Goal: Information Seeking & Learning: Learn about a topic

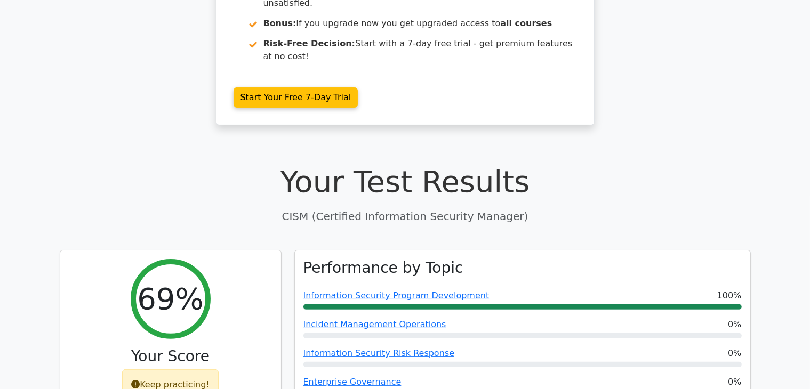
scroll to position [220, 0]
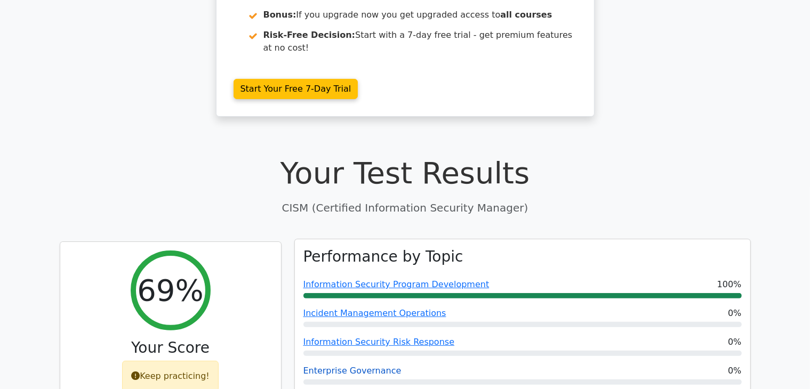
click at [359, 366] on link "Enterprise Governance" at bounding box center [352, 371] width 98 height 10
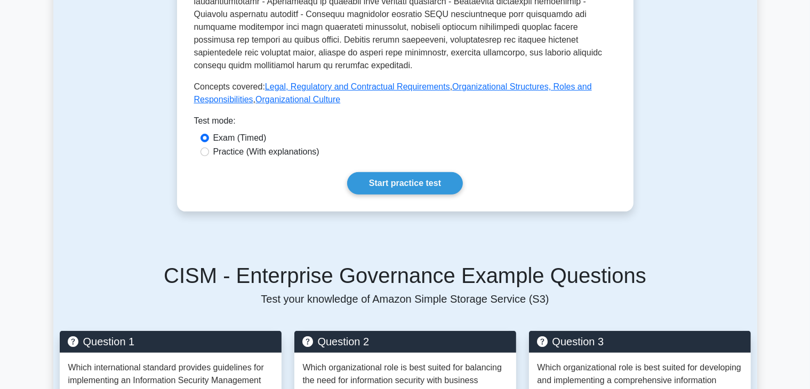
scroll to position [465, 0]
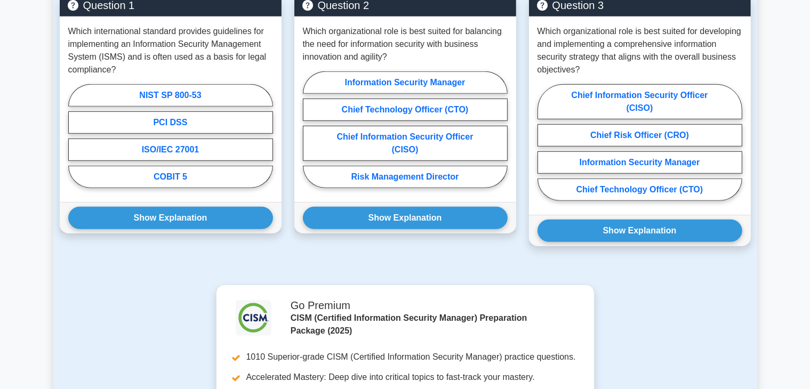
drag, startPoint x: 817, startPoint y: 68, endPoint x: 819, endPoint y: 249, distance: 180.3
click at [810, 249] on html "Go Premium Fares" at bounding box center [405, 31] width 810 height 1557
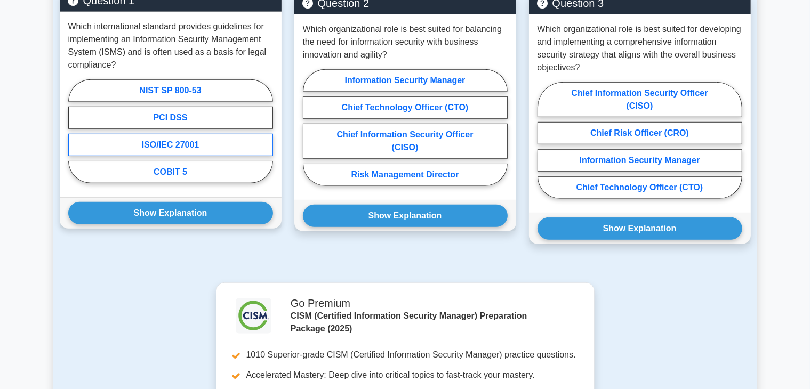
click at [170, 134] on label "ISO/IEC 27001" at bounding box center [170, 145] width 205 height 22
click at [75, 133] on input "ISO/IEC 27001" at bounding box center [71, 134] width 7 height 7
radio input "true"
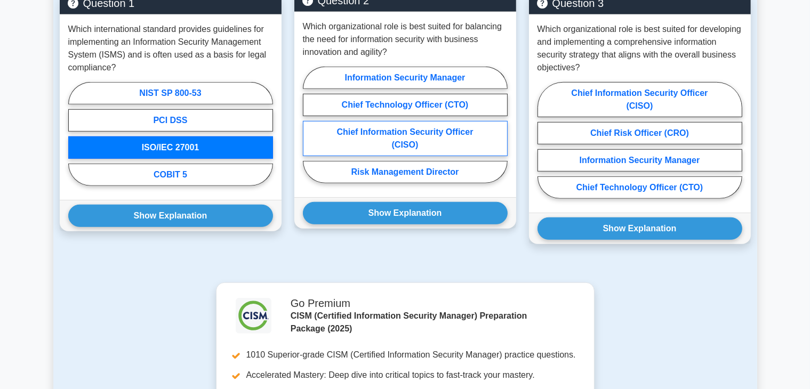
click at [406, 127] on label "Chief Information Security Officer (CISO)" at bounding box center [405, 138] width 205 height 35
click at [310, 127] on input "Chief Information Security Officer (CISO)" at bounding box center [306, 128] width 7 height 7
radio input "true"
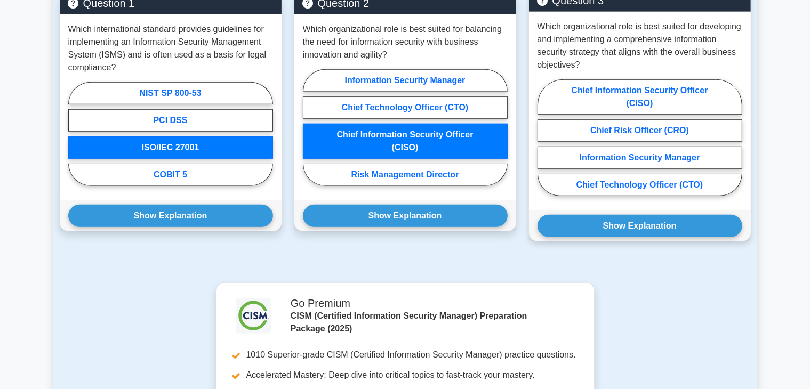
click at [744, 122] on div "Which organizational role is best suited for developing and implementing a comp…" at bounding box center [640, 111] width 222 height 198
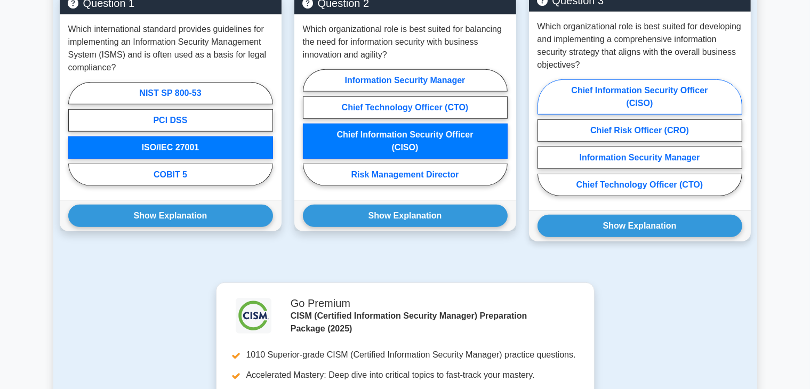
click at [621, 81] on label "Chief Information Security Officer (CISO)" at bounding box center [640, 96] width 205 height 35
click at [545, 138] on input "Chief Information Security Officer (CISO)" at bounding box center [541, 141] width 7 height 7
radio input "true"
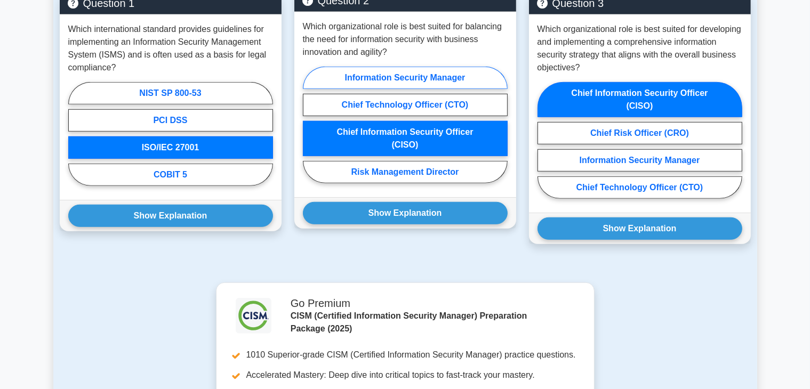
click at [412, 68] on label "Information Security Manager" at bounding box center [405, 78] width 205 height 22
click at [310, 125] on input "Information Security Manager" at bounding box center [306, 128] width 7 height 7
radio input "true"
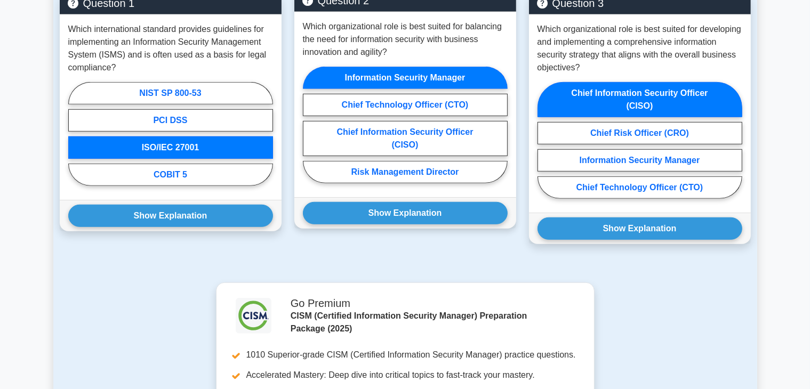
click at [412, 68] on label "Information Security Manager" at bounding box center [405, 78] width 205 height 22
click at [310, 125] on input "Information Security Manager" at bounding box center [306, 128] width 7 height 7
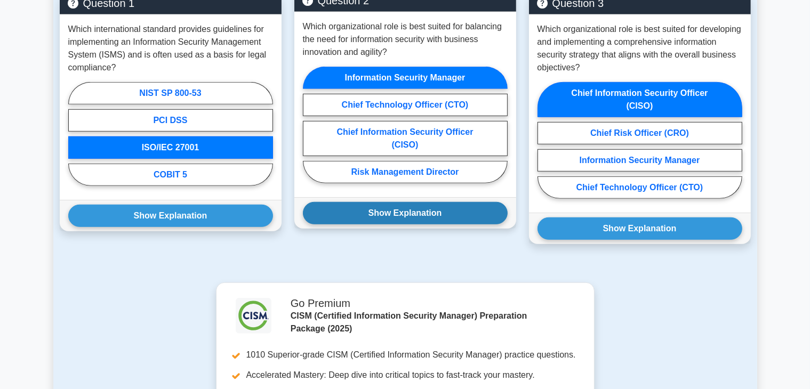
click at [394, 202] on button "Show Explanation" at bounding box center [405, 213] width 205 height 22
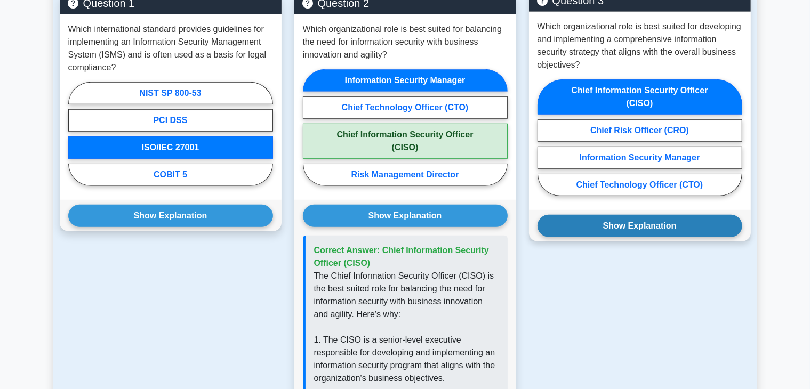
click at [639, 215] on button "Show Explanation" at bounding box center [640, 226] width 205 height 22
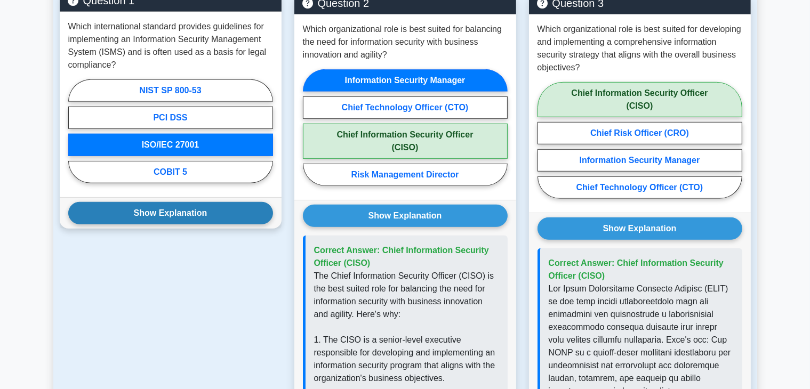
click at [156, 203] on button "Show Explanation" at bounding box center [170, 213] width 205 height 22
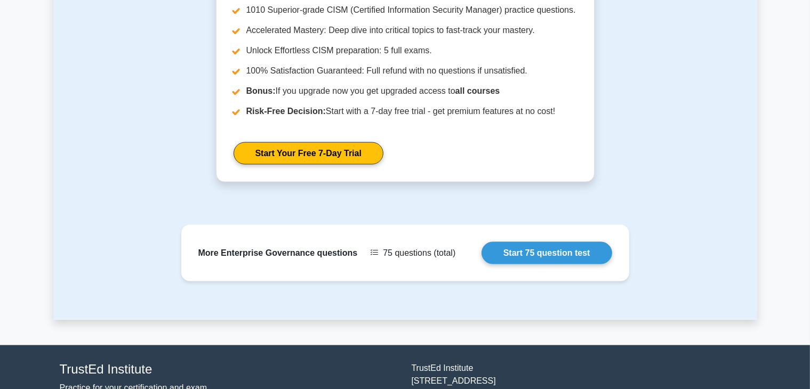
scroll to position [1729, 0]
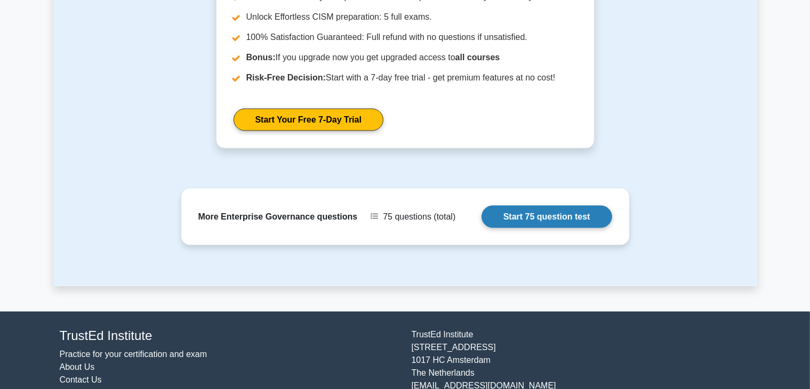
click at [546, 206] on link "Start 75 question test" at bounding box center [547, 217] width 131 height 22
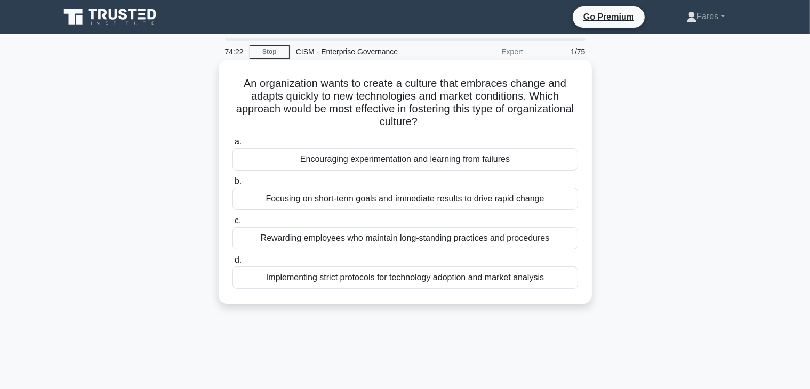
click at [575, 132] on div "An organization wants to create a culture that embraces change and adapts quick…" at bounding box center [405, 182] width 365 height 236
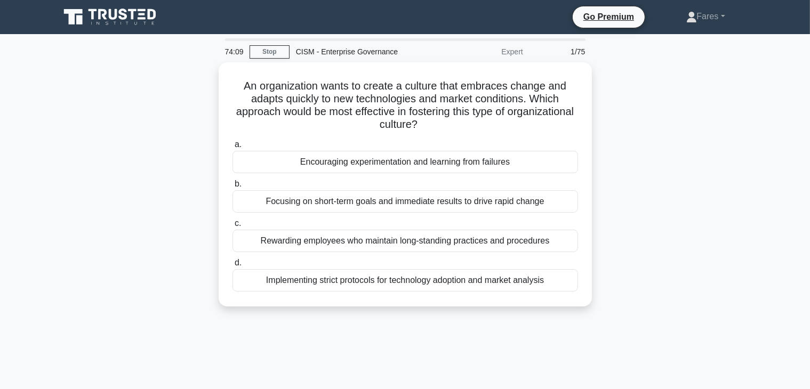
drag, startPoint x: 610, startPoint y: 120, endPoint x: 595, endPoint y: 153, distance: 35.8
click at [595, 153] on div "An organization wants to create a culture that embraces change and adapts quick…" at bounding box center [405, 190] width 704 height 257
click at [601, 173] on div "An organization wants to create a culture that embraces change and adapts quick…" at bounding box center [405, 190] width 704 height 257
drag, startPoint x: 614, startPoint y: 232, endPoint x: 594, endPoint y: 260, distance: 34.4
click at [594, 260] on div "An organization wants to create a culture that embraces change and adapts quick…" at bounding box center [405, 190] width 704 height 257
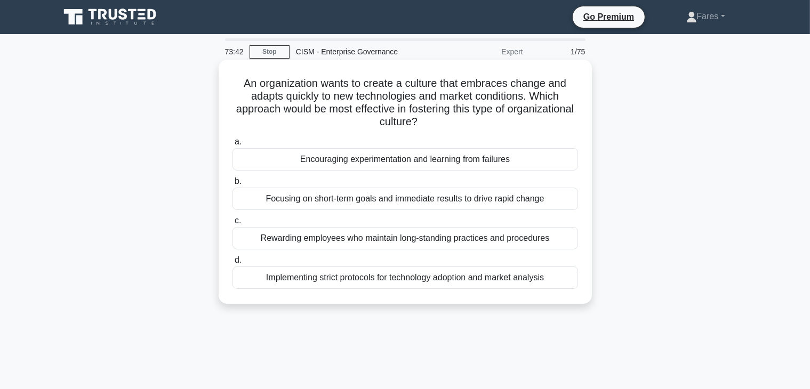
click at [405, 240] on div "Rewarding employees who maintain long-standing practices and procedures" at bounding box center [406, 238] width 346 height 22
click at [233, 225] on input "c. Rewarding employees who maintain long-standing practices and procedures" at bounding box center [233, 221] width 0 height 7
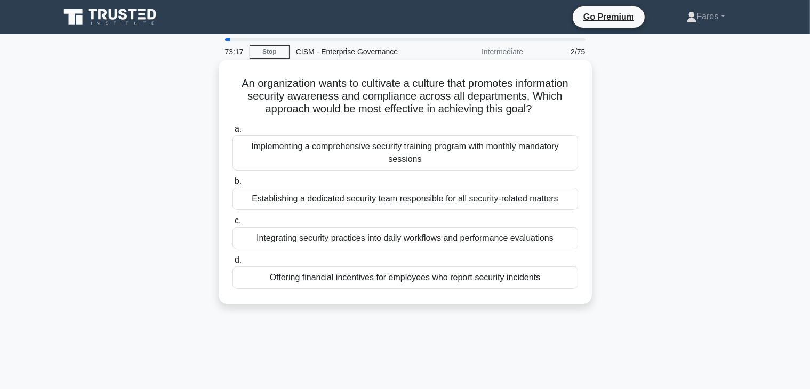
click at [487, 239] on div "Integrating security practices into daily workflows and performance evaluations" at bounding box center [406, 238] width 346 height 22
click at [233, 225] on input "c. Integrating security practices into daily workflows and performance evaluati…" at bounding box center [233, 221] width 0 height 7
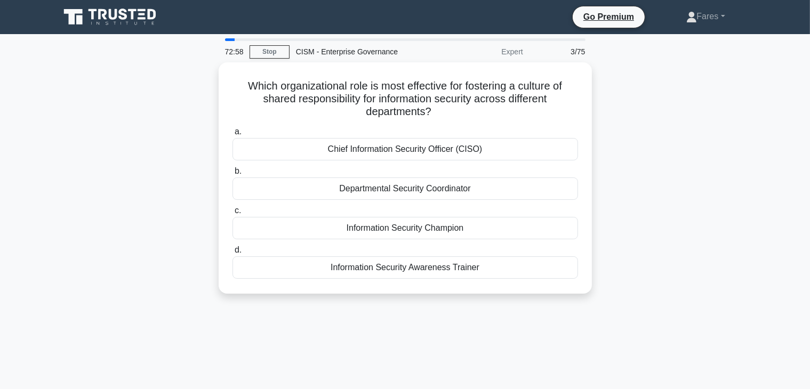
click at [642, 243] on div "Which organizational role is most effective for fostering a culture of shared r…" at bounding box center [405, 184] width 704 height 244
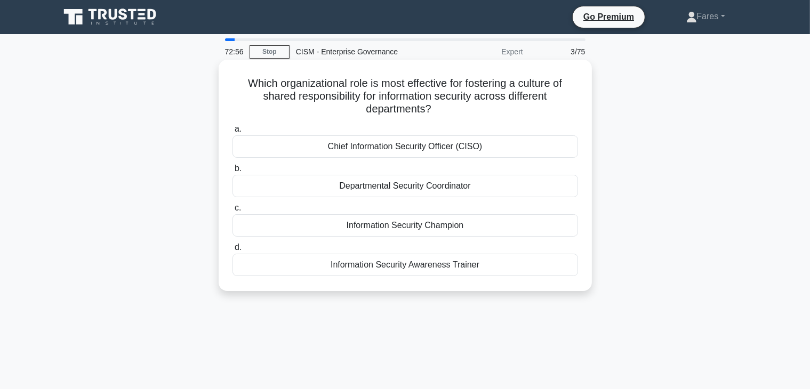
click at [443, 229] on div "Information Security Champion" at bounding box center [406, 225] width 346 height 22
click at [233, 212] on input "c. Information Security Champion" at bounding box center [233, 208] width 0 height 7
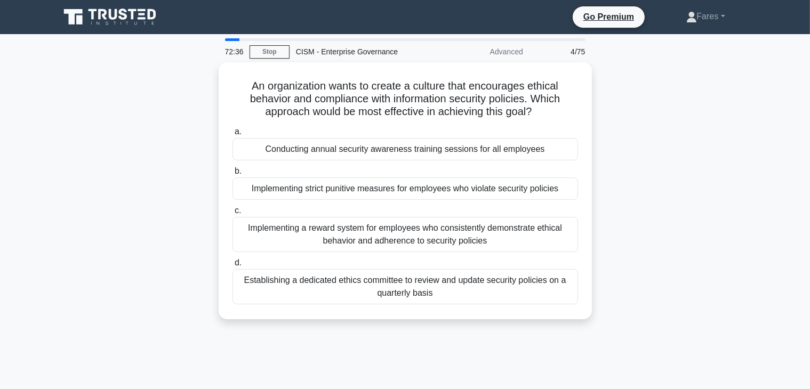
click at [722, 231] on div "An organization wants to create a culture that encourages ethical behavior and …" at bounding box center [405, 197] width 704 height 270
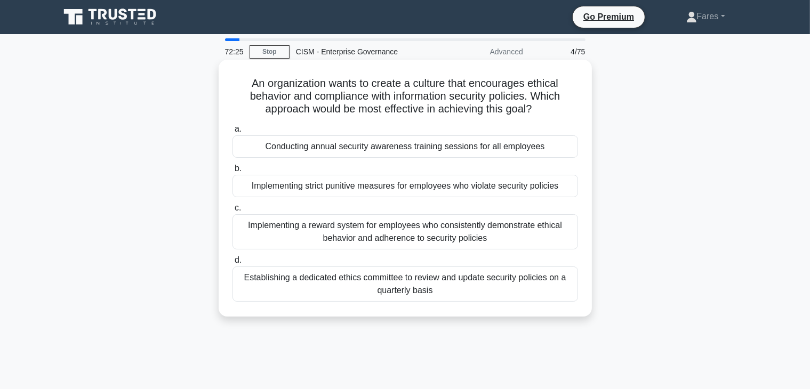
click at [417, 238] on div "Implementing a reward system for employees who consistently demonstrate ethical…" at bounding box center [406, 231] width 346 height 35
click at [233, 212] on input "c. Implementing a reward system for employees who consistently demonstrate ethi…" at bounding box center [233, 208] width 0 height 7
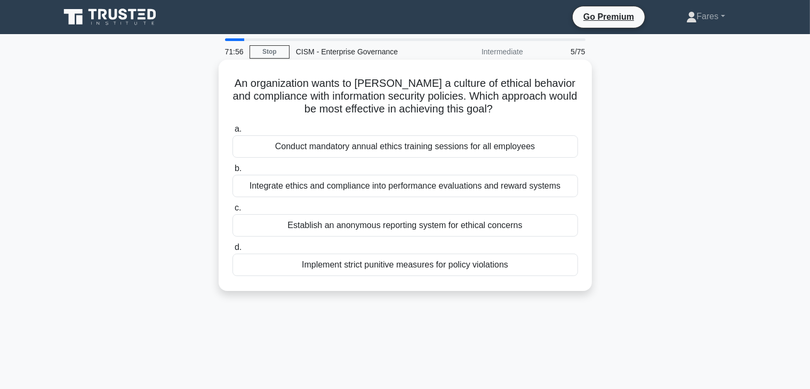
click at [482, 189] on div "Integrate ethics and compliance into performance evaluations and reward systems" at bounding box center [406, 186] width 346 height 22
click at [233, 172] on input "b. Integrate ethics and compliance into performance evaluations and reward syst…" at bounding box center [233, 168] width 0 height 7
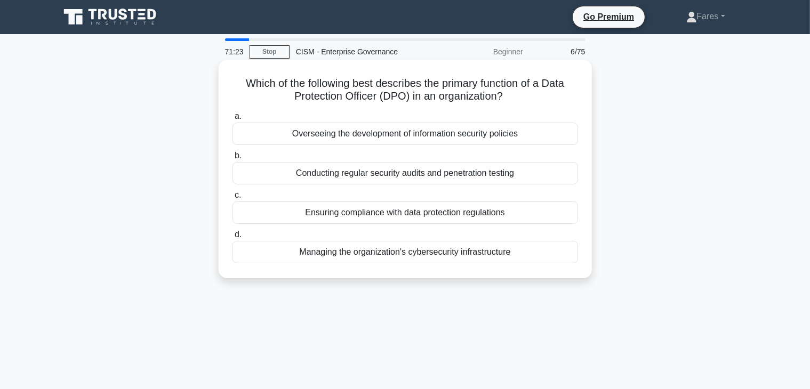
click at [380, 214] on div "Ensuring compliance with data protection regulations" at bounding box center [406, 213] width 346 height 22
click at [233, 199] on input "c. Ensuring compliance with data protection regulations" at bounding box center [233, 195] width 0 height 7
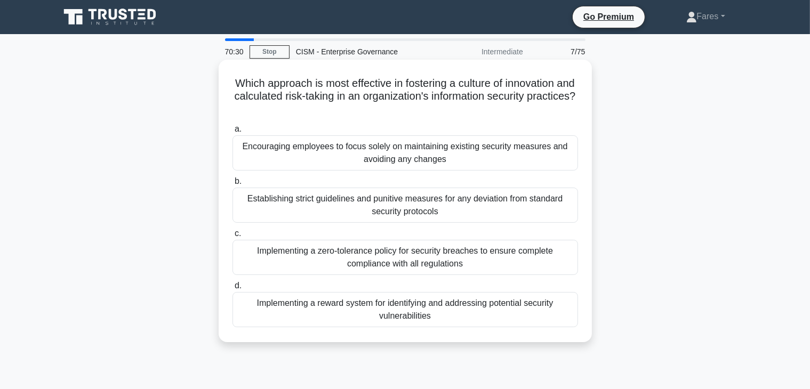
click at [481, 306] on div "Implementing a reward system for identifying and addressing potential security …" at bounding box center [406, 309] width 346 height 35
click at [233, 290] on input "d. Implementing a reward system for identifying and addressing potential securi…" at bounding box center [233, 286] width 0 height 7
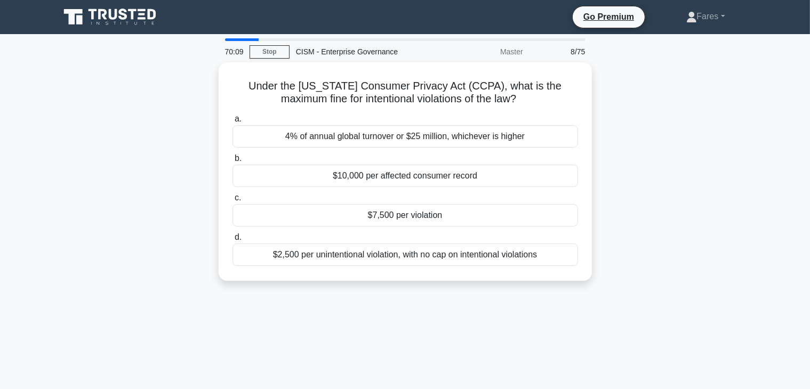
click at [618, 203] on div "Under the California Consumer Privacy Act (CCPA), what is the maximum fine for …" at bounding box center [405, 177] width 704 height 231
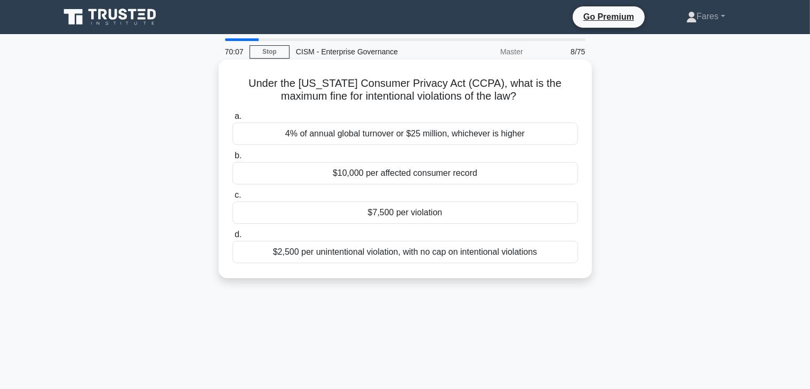
click at [412, 213] on div "$7,500 per violation" at bounding box center [406, 213] width 346 height 22
click at [233, 199] on input "c. $7,500 per violation" at bounding box center [233, 195] width 0 height 7
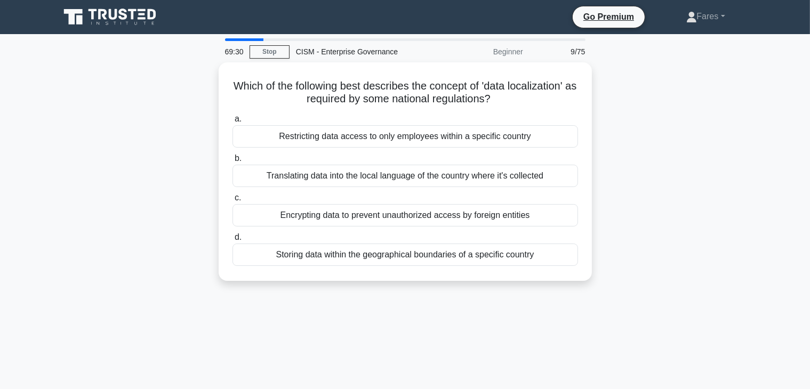
click at [670, 275] on div "Which of the following best describes the concept of 'data localization' as req…" at bounding box center [405, 177] width 704 height 231
click at [682, 154] on div "Which of the following best describes the concept of 'data localization' as req…" at bounding box center [405, 177] width 704 height 231
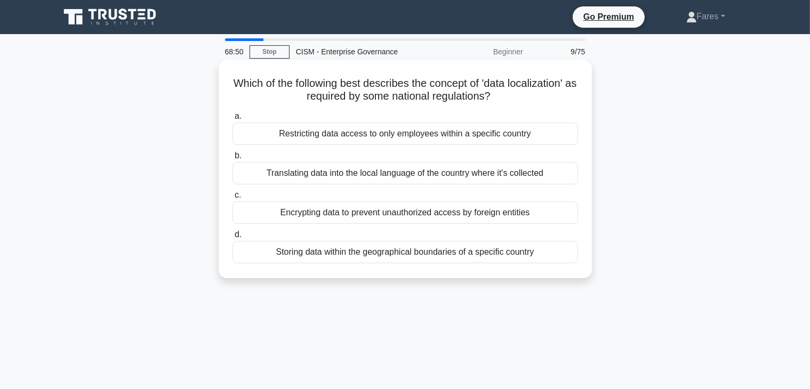
click at [403, 254] on div "Storing data within the geographical boundaries of a specific country" at bounding box center [406, 252] width 346 height 22
click at [233, 238] on input "d. Storing data within the geographical boundaries of a specific country" at bounding box center [233, 234] width 0 height 7
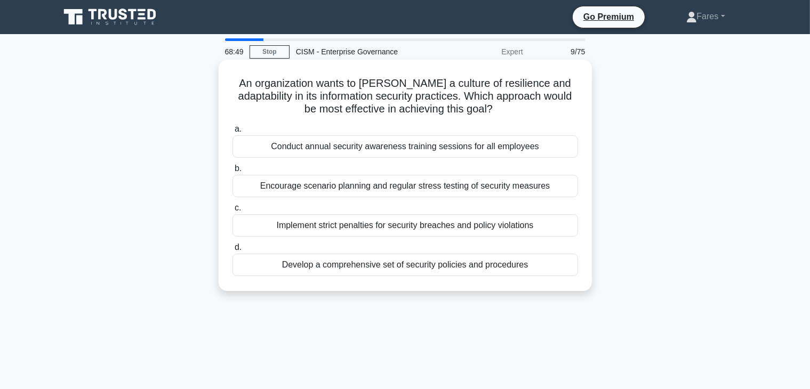
click at [579, 231] on div "c. Implement strict penalties for security breaches and policy violations" at bounding box center [405, 219] width 358 height 35
click at [586, 225] on div "An organization wants to foster a culture of resilience and adaptability in its…" at bounding box center [405, 175] width 365 height 223
click at [418, 186] on div "Encourage scenario planning and regular stress testing of security measures" at bounding box center [406, 186] width 346 height 22
click at [233, 172] on input "b. Encourage scenario planning and regular stress testing of security measures" at bounding box center [233, 168] width 0 height 7
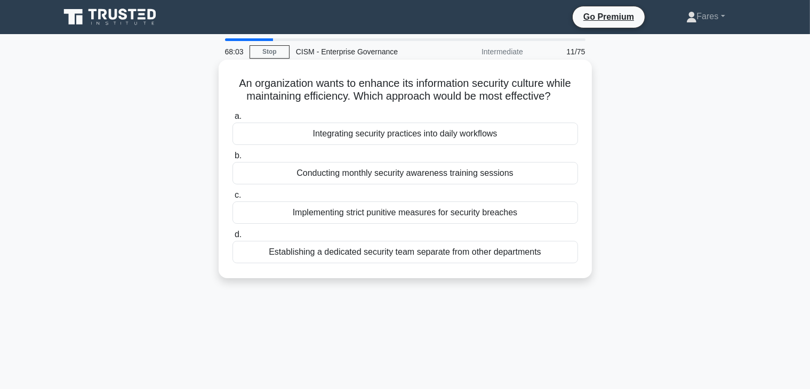
click at [402, 136] on div "Integrating security practices into daily workflows" at bounding box center [406, 134] width 346 height 22
click at [233, 120] on input "a. Integrating security practices into daily workflows" at bounding box center [233, 116] width 0 height 7
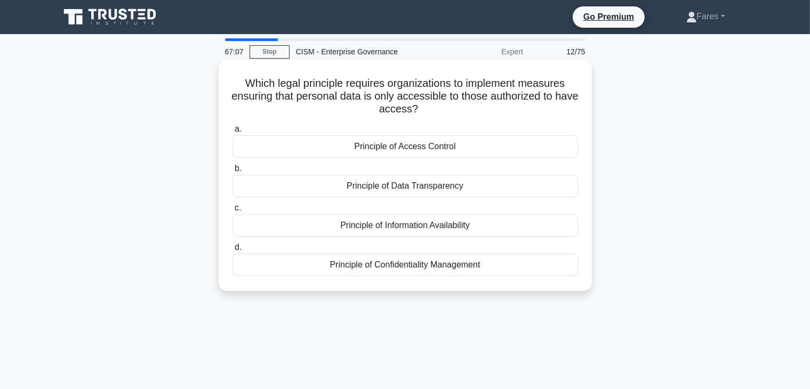
click at [402, 149] on div "Principle of Access Control" at bounding box center [406, 146] width 346 height 22
click at [233, 133] on input "a. Principle of Access Control" at bounding box center [233, 129] width 0 height 7
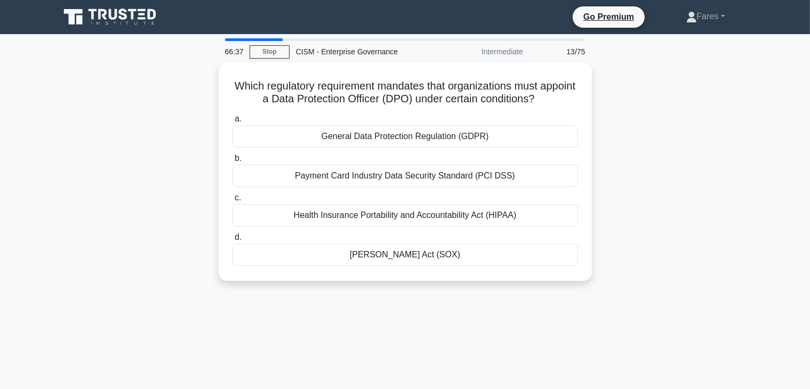
click at [629, 151] on div "Which regulatory requirement mandates that organizations must appoint a Data Pr…" at bounding box center [405, 177] width 704 height 231
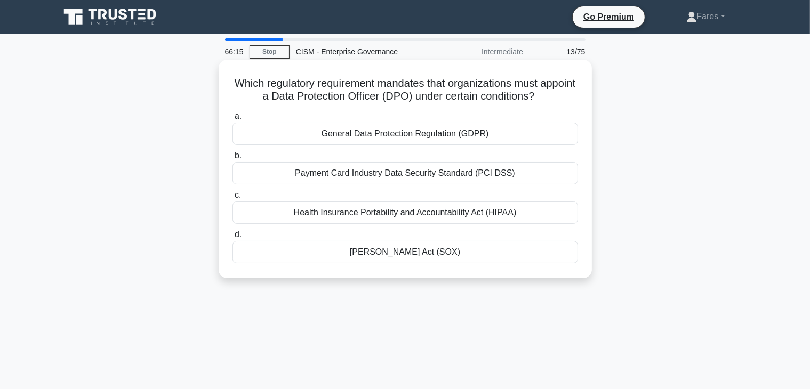
click at [386, 134] on div "General Data Protection Regulation (GDPR)" at bounding box center [406, 134] width 346 height 22
click at [233, 120] on input "a. General Data Protection Regulation (GDPR)" at bounding box center [233, 116] width 0 height 7
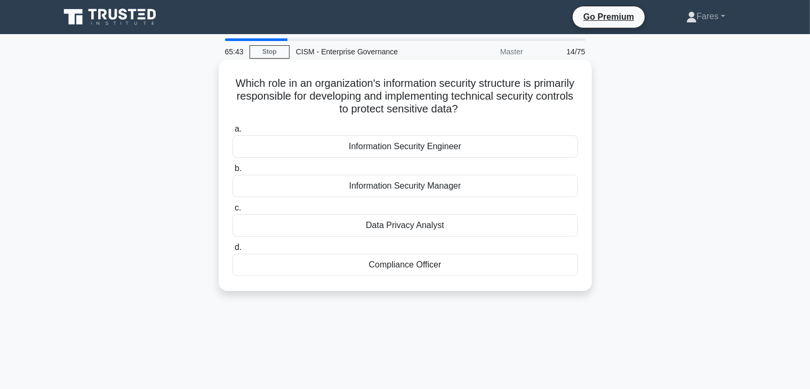
click at [406, 153] on div "Information Security Engineer" at bounding box center [406, 146] width 346 height 22
click at [233, 133] on input "a. Information Security Engineer" at bounding box center [233, 129] width 0 height 7
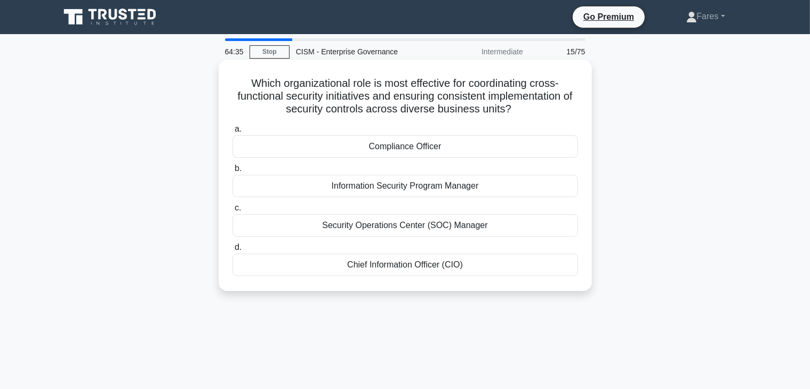
click at [374, 194] on div "Information Security Program Manager" at bounding box center [406, 186] width 346 height 22
click at [233, 172] on input "b. Information Security Program Manager" at bounding box center [233, 168] width 0 height 7
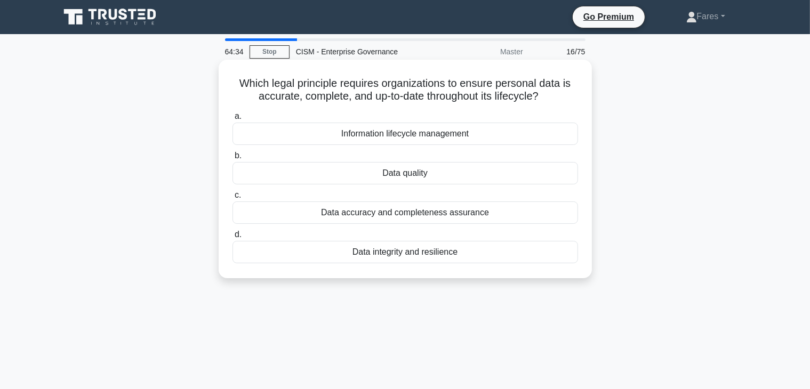
click at [560, 203] on div "Data accuracy and completeness assurance" at bounding box center [406, 213] width 346 height 22
click at [233, 199] on input "c. Data accuracy and completeness assurance" at bounding box center [233, 195] width 0 height 7
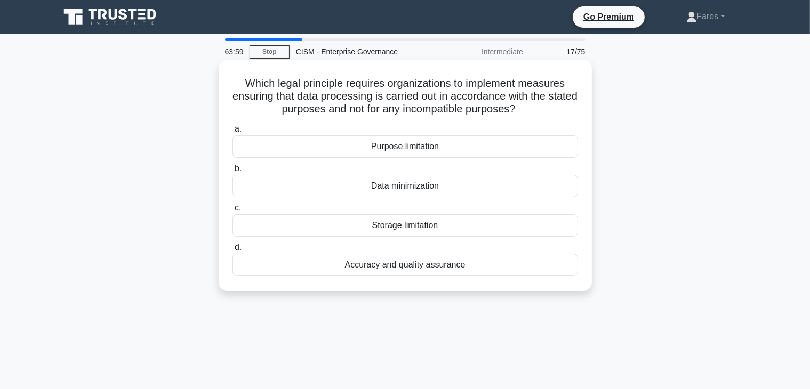
click at [405, 150] on div "Purpose limitation" at bounding box center [406, 146] width 346 height 22
click at [233, 133] on input "a. Purpose limitation" at bounding box center [233, 129] width 0 height 7
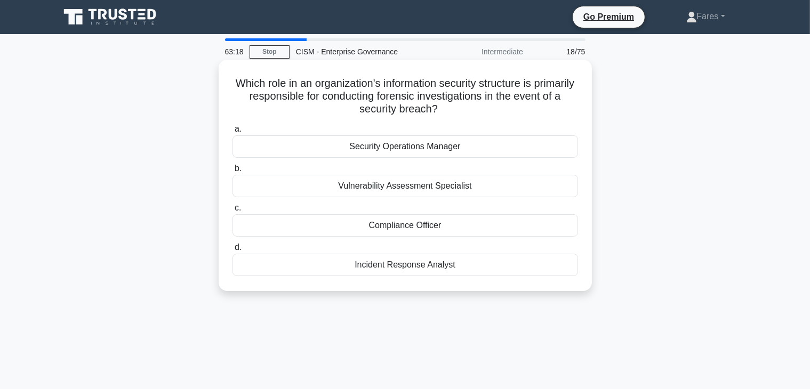
click at [408, 266] on div "Incident Response Analyst" at bounding box center [406, 265] width 346 height 22
click at [233, 251] on input "d. Incident Response Analyst" at bounding box center [233, 247] width 0 height 7
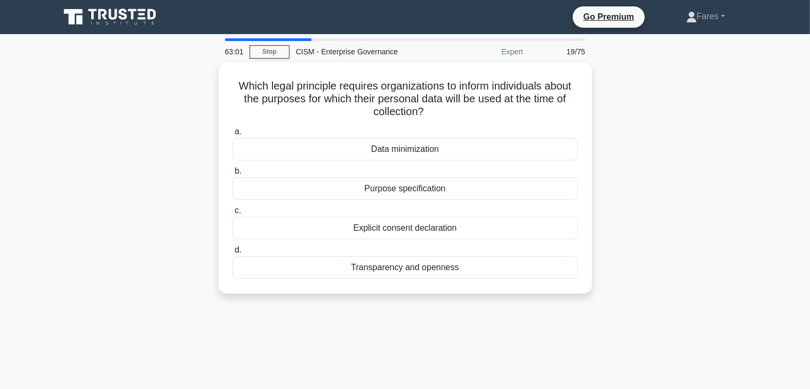
click at [649, 202] on div "Which legal principle requires organizations to inform individuals about the pu…" at bounding box center [405, 184] width 704 height 244
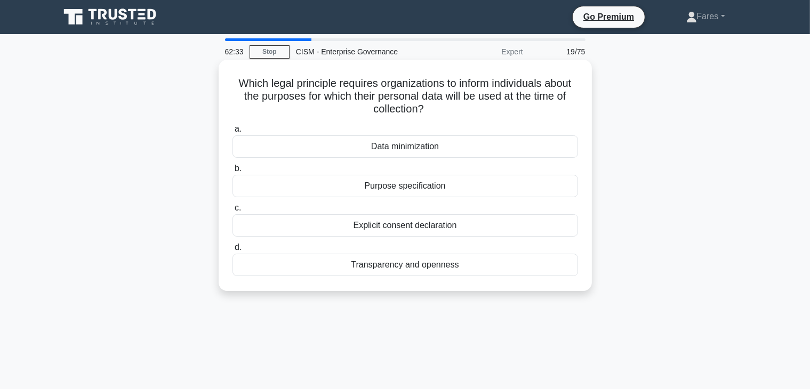
drag, startPoint x: 458, startPoint y: 222, endPoint x: 318, endPoint y: 214, distance: 140.0
click at [318, 214] on label "c. Explicit consent declaration" at bounding box center [406, 219] width 346 height 35
click at [509, 241] on div "a. Data minimization b. Purpose specification c. d." at bounding box center [405, 200] width 358 height 158
drag, startPoint x: 698, startPoint y: 186, endPoint x: 442, endPoint y: 187, distance: 255.5
click at [442, 187] on div "Which legal principle requires organizations to inform individuals about the pu…" at bounding box center [405, 184] width 704 height 244
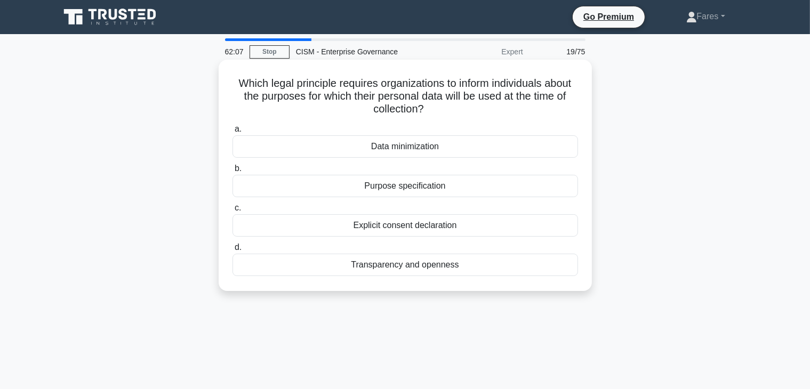
click at [400, 188] on div "Purpose specification" at bounding box center [406, 186] width 346 height 22
click at [233, 172] on input "b. Purpose specification" at bounding box center [233, 168] width 0 height 7
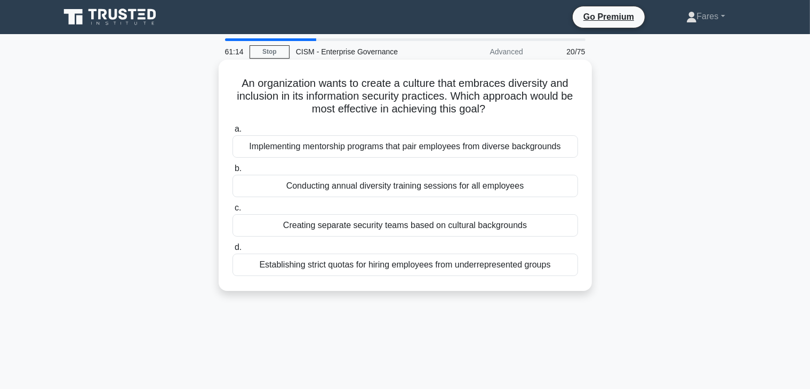
click at [395, 148] on div "Implementing mentorship programs that pair employees from diverse backgrounds" at bounding box center [406, 146] width 346 height 22
click at [233, 133] on input "a. Implementing mentorship programs that pair employees from diverse backgrounds" at bounding box center [233, 129] width 0 height 7
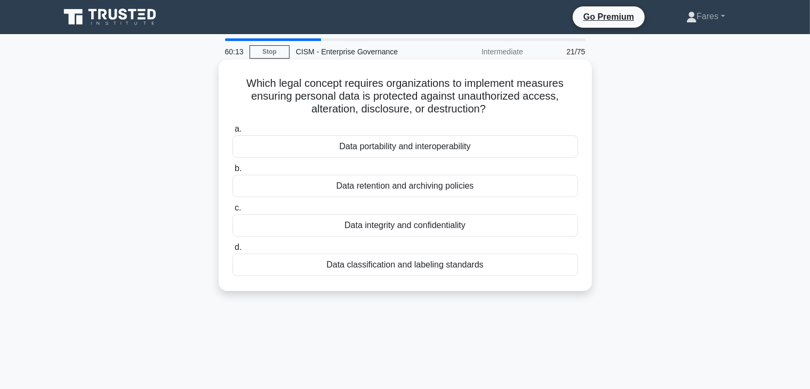
click at [379, 243] on label "d. Data classification and labeling standards" at bounding box center [406, 258] width 346 height 35
click at [233, 244] on input "d. Data classification and labeling standards" at bounding box center [233, 247] width 0 height 7
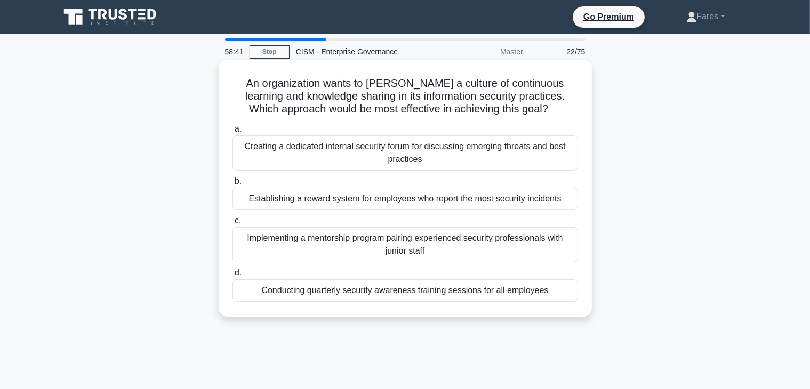
click at [506, 203] on div "Establishing a reward system for employees who report the most security inciden…" at bounding box center [406, 199] width 346 height 22
click at [233, 185] on input "b. Establishing a reward system for employees who report the most security inci…" at bounding box center [233, 181] width 0 height 7
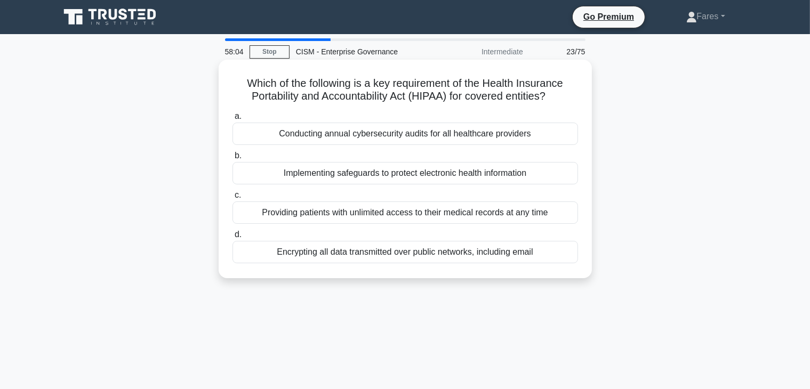
click at [440, 172] on div "Implementing safeguards to protect electronic health information" at bounding box center [406, 173] width 346 height 22
click at [233, 159] on input "b. Implementing safeguards to protect electronic health information" at bounding box center [233, 156] width 0 height 7
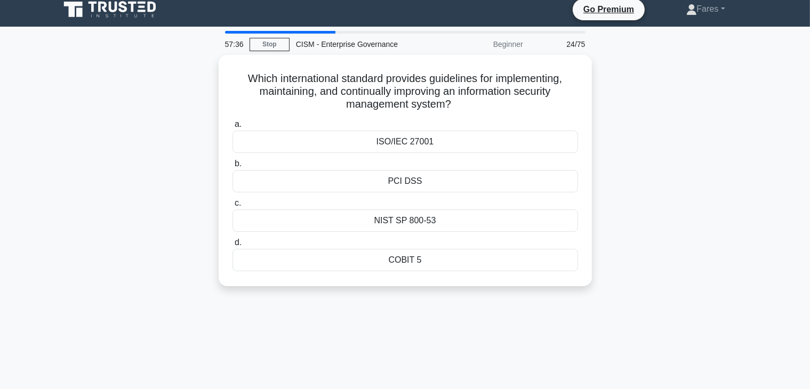
scroll to position [6, 0]
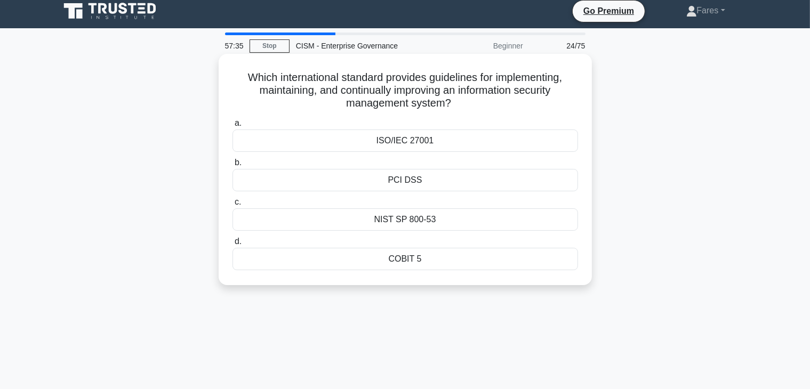
click at [414, 139] on div "ISO/IEC 27001" at bounding box center [406, 141] width 346 height 22
click at [233, 127] on input "a. ISO/IEC 27001" at bounding box center [233, 123] width 0 height 7
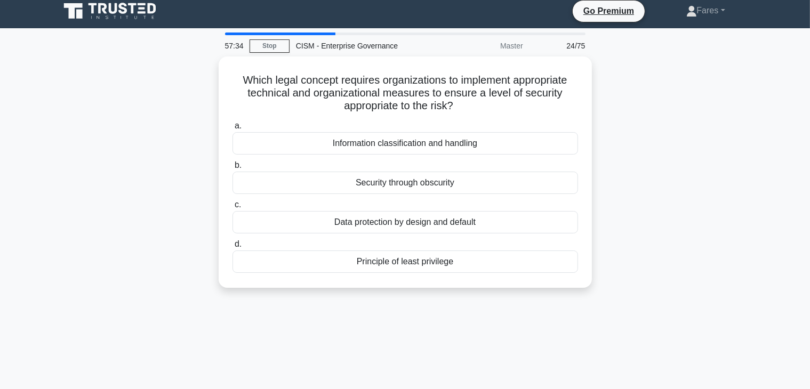
scroll to position [0, 0]
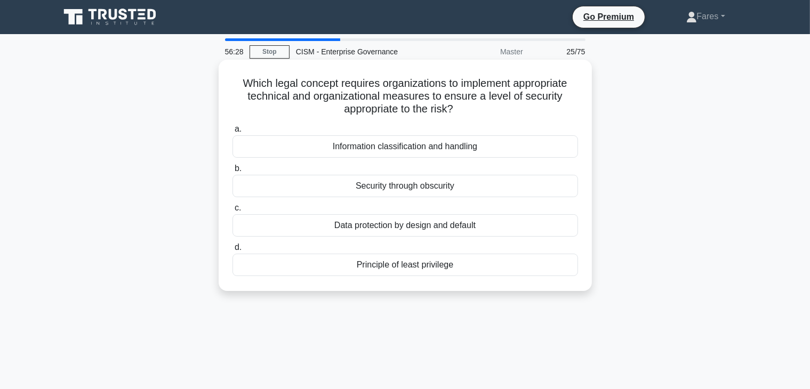
click at [462, 227] on div "Data protection by design and default" at bounding box center [406, 225] width 346 height 22
click at [233, 212] on input "c. Data protection by design and default" at bounding box center [233, 208] width 0 height 7
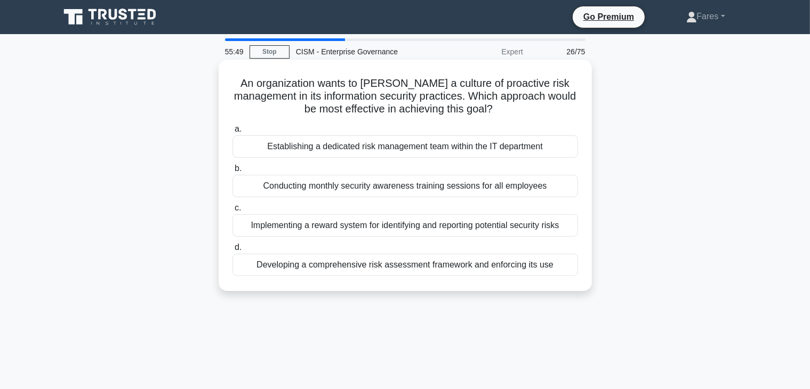
click at [400, 269] on div "Developing a comprehensive risk assessment framework and enforcing its use" at bounding box center [406, 265] width 346 height 22
click at [233, 251] on input "d. Developing a comprehensive risk assessment framework and enforcing its use" at bounding box center [233, 247] width 0 height 7
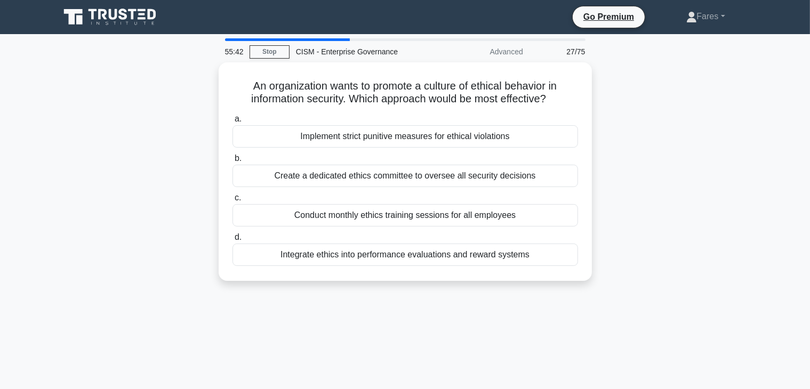
click at [498, 289] on div "An organization wants to promote a culture of ethical behavior in information s…" at bounding box center [405, 177] width 704 height 231
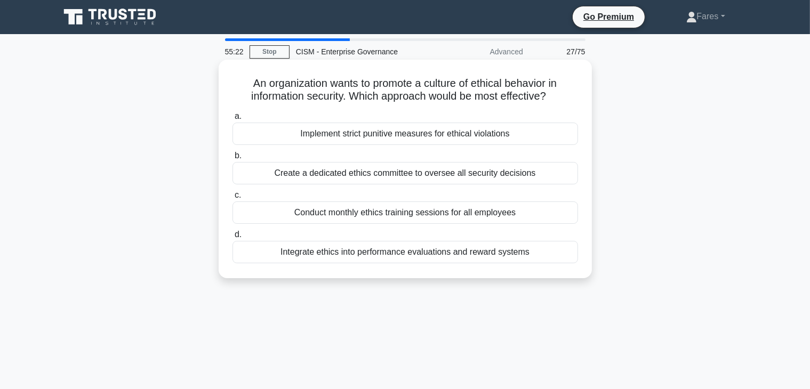
click at [450, 252] on div "Integrate ethics into performance evaluations and reward systems" at bounding box center [406, 252] width 346 height 22
click at [233, 238] on input "d. Integrate ethics into performance evaluations and reward systems" at bounding box center [233, 234] width 0 height 7
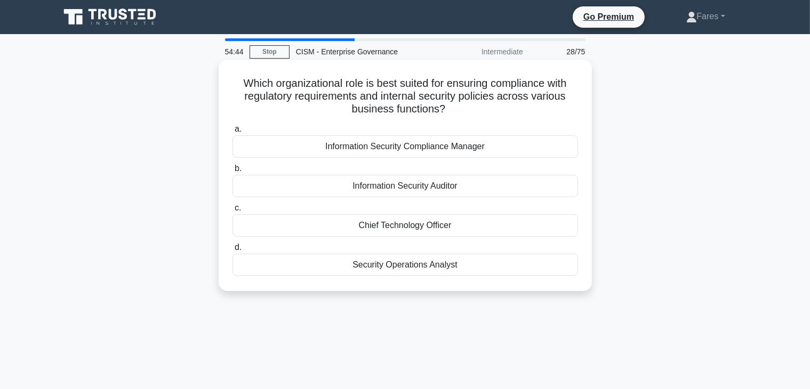
click at [432, 150] on div "Information Security Compliance Manager" at bounding box center [406, 146] width 346 height 22
click at [233, 133] on input "a. Information Security Compliance Manager" at bounding box center [233, 129] width 0 height 7
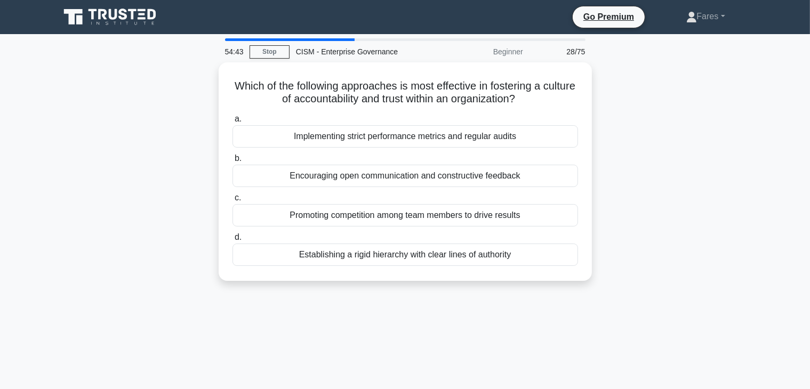
click at [432, 152] on label "b. Encouraging open communication and constructive feedback" at bounding box center [406, 169] width 346 height 35
click at [233, 155] on input "b. Encouraging open communication and constructive feedback" at bounding box center [233, 158] width 0 height 7
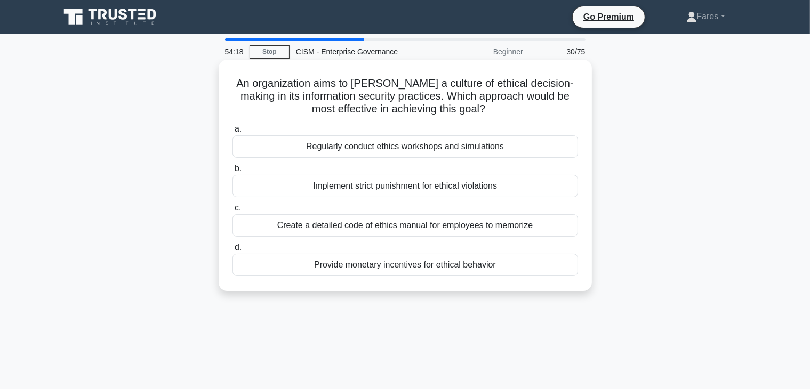
click at [468, 150] on div "Regularly conduct ethics workshops and simulations" at bounding box center [406, 146] width 346 height 22
click at [233, 133] on input "a. Regularly conduct ethics workshops and simulations" at bounding box center [233, 129] width 0 height 7
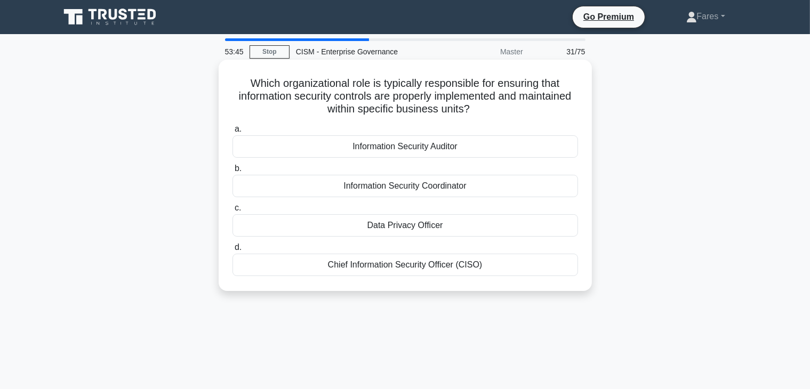
click at [443, 270] on div "Chief Information Security Officer (CISO)" at bounding box center [406, 265] width 346 height 22
click at [233, 251] on input "d. Chief Information Security Officer (CISO)" at bounding box center [233, 247] width 0 height 7
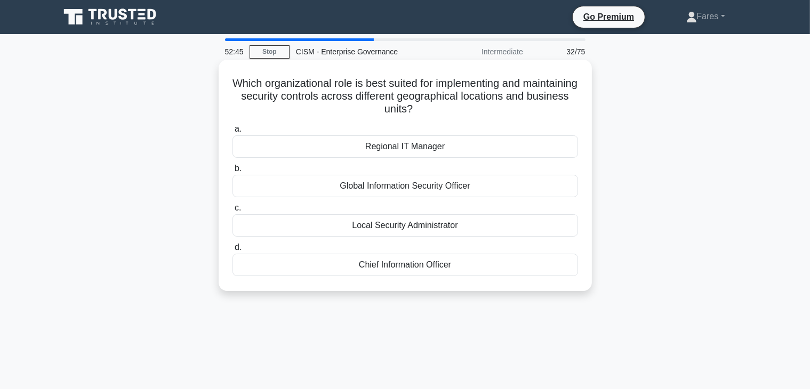
click at [410, 188] on div "Global Information Security Officer" at bounding box center [406, 186] width 346 height 22
click at [233, 172] on input "b. Global Information Security Officer" at bounding box center [233, 168] width 0 height 7
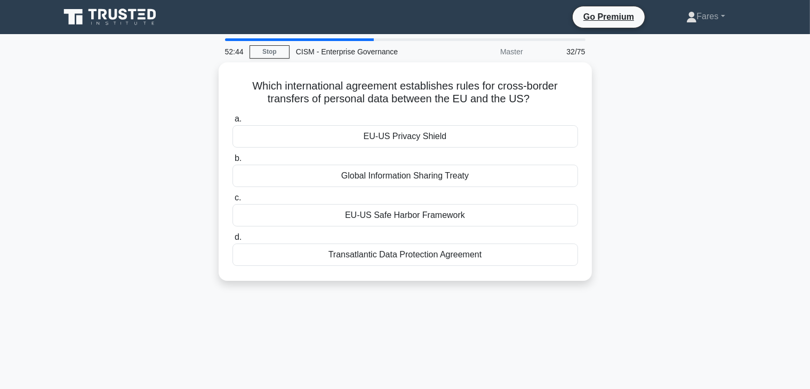
click at [410, 188] on div "a. EU-US Privacy Shield b. Global Information Sharing Treaty c. d." at bounding box center [405, 189] width 358 height 158
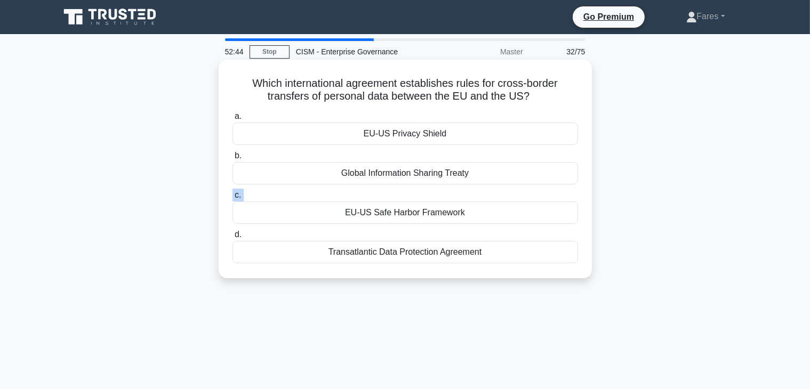
click at [410, 188] on div "a. EU-US Privacy Shield b. Global Information Sharing Treaty c. d." at bounding box center [405, 187] width 358 height 158
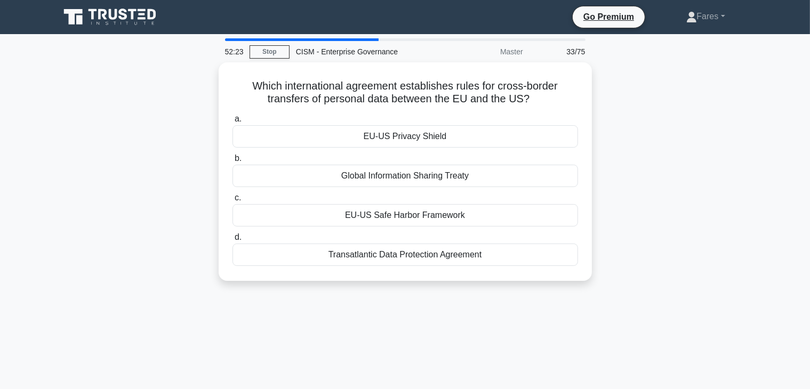
click at [659, 152] on div "Which international agreement establishes rules for cross-border transfers of p…" at bounding box center [405, 177] width 704 height 231
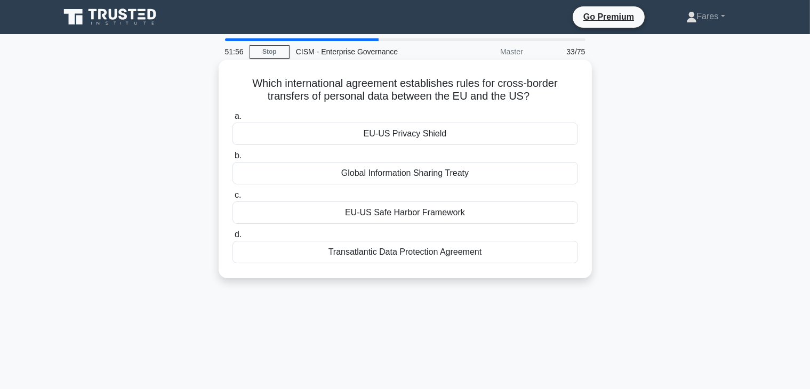
click at [401, 139] on div "EU-US Privacy Shield" at bounding box center [406, 134] width 346 height 22
click at [233, 120] on input "a. EU-US Privacy Shield" at bounding box center [233, 116] width 0 height 7
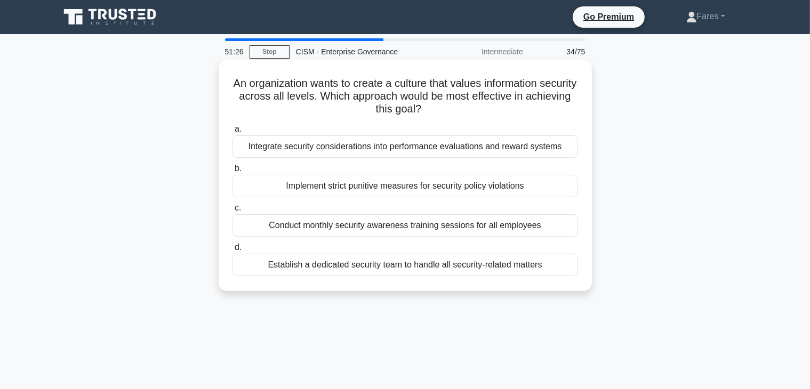
click at [495, 149] on div "Integrate security considerations into performance evaluations and reward syste…" at bounding box center [406, 146] width 346 height 22
click at [233, 133] on input "a. Integrate security considerations into performance evaluations and reward sy…" at bounding box center [233, 129] width 0 height 7
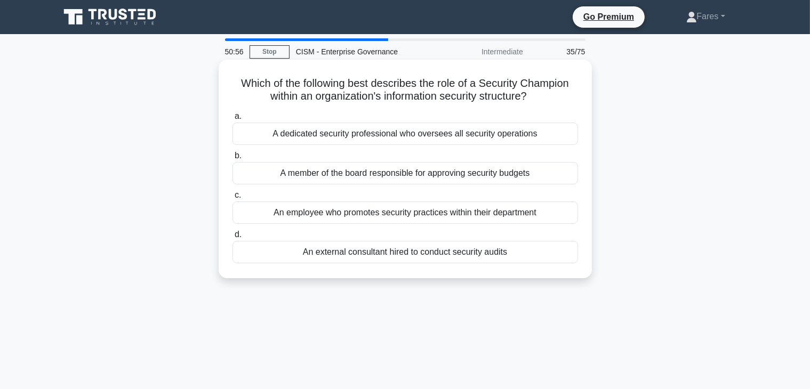
click at [434, 213] on div "An employee who promotes security practices within their department" at bounding box center [406, 213] width 346 height 22
click at [233, 199] on input "c. An employee who promotes security practices within their department" at bounding box center [233, 195] width 0 height 7
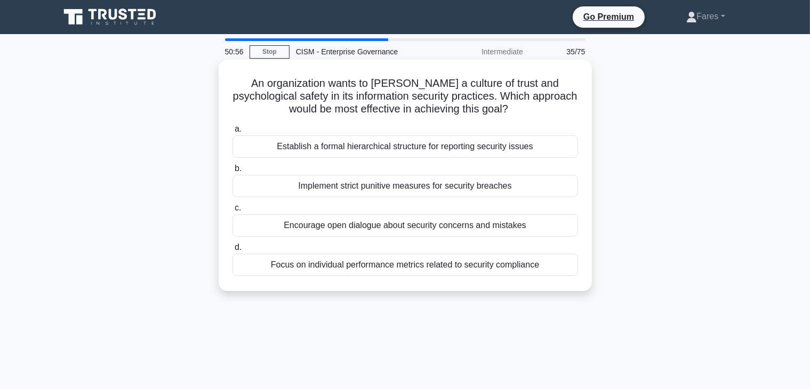
click at [518, 206] on label "c. Encourage open dialogue about security concerns and mistakes" at bounding box center [406, 219] width 346 height 35
click at [233, 206] on input "c. Encourage open dialogue about security concerns and mistakes" at bounding box center [233, 208] width 0 height 7
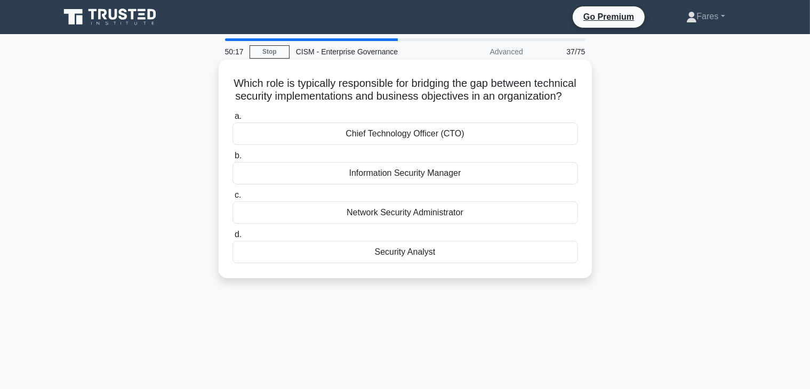
click at [419, 185] on div "Information Security Manager" at bounding box center [406, 173] width 346 height 22
click at [233, 159] on input "b. Information Security Manager" at bounding box center [233, 156] width 0 height 7
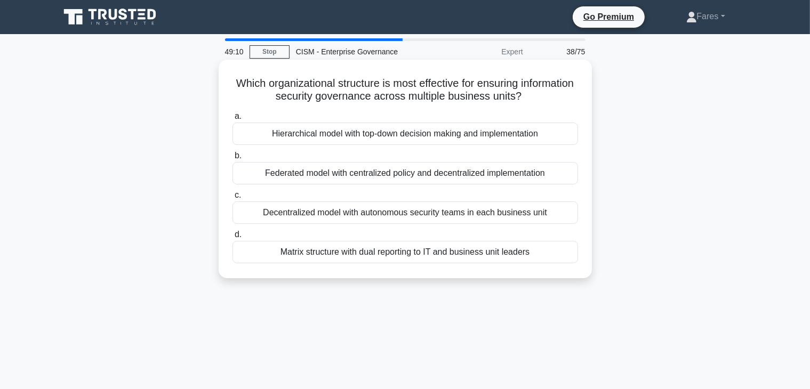
click at [471, 252] on div "Matrix structure with dual reporting to IT and business unit leaders" at bounding box center [406, 252] width 346 height 22
click at [233, 238] on input "d. Matrix structure with dual reporting to IT and business unit leaders" at bounding box center [233, 234] width 0 height 7
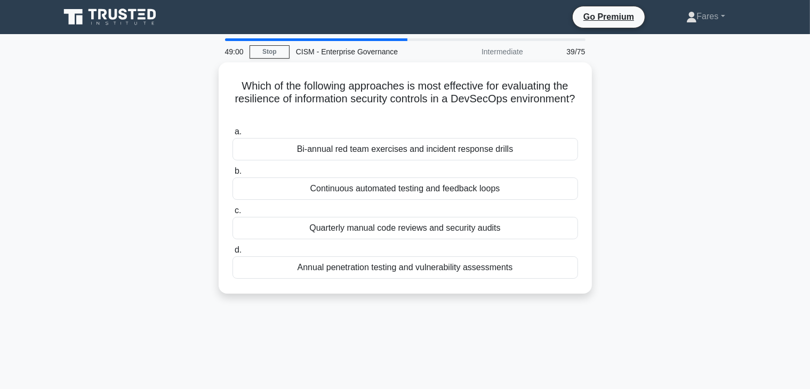
click at [596, 215] on div "Which of the following approaches is most effective for evaluating the resilien…" at bounding box center [405, 184] width 704 height 244
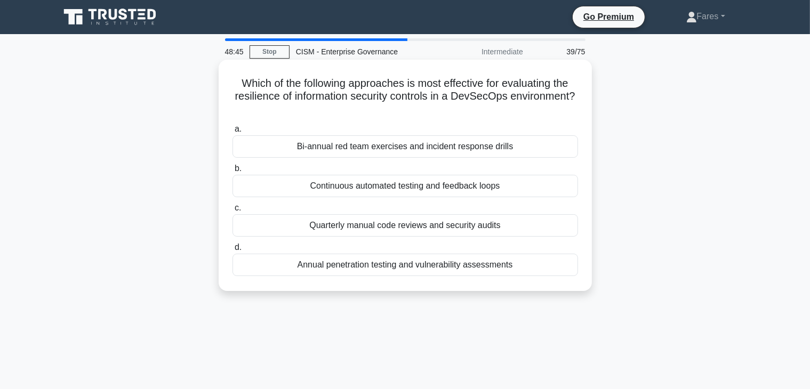
click at [470, 190] on div "Continuous automated testing and feedback loops" at bounding box center [406, 186] width 346 height 22
click at [233, 172] on input "b. Continuous automated testing and feedback loops" at bounding box center [233, 168] width 0 height 7
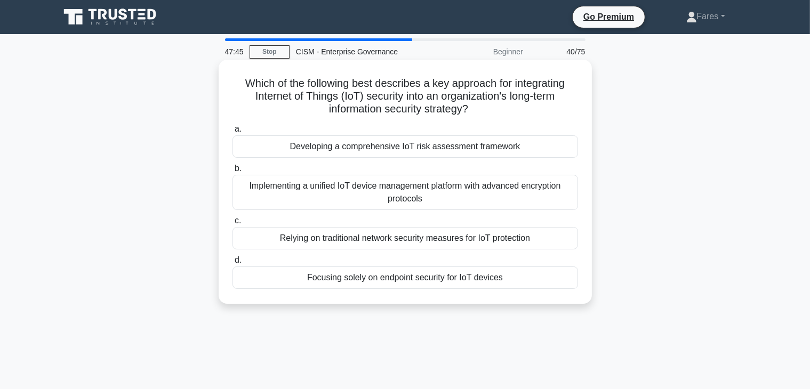
click at [405, 150] on div "Developing a comprehensive IoT risk assessment framework" at bounding box center [406, 146] width 346 height 22
click at [233, 133] on input "a. Developing a comprehensive IoT risk assessment framework" at bounding box center [233, 129] width 0 height 7
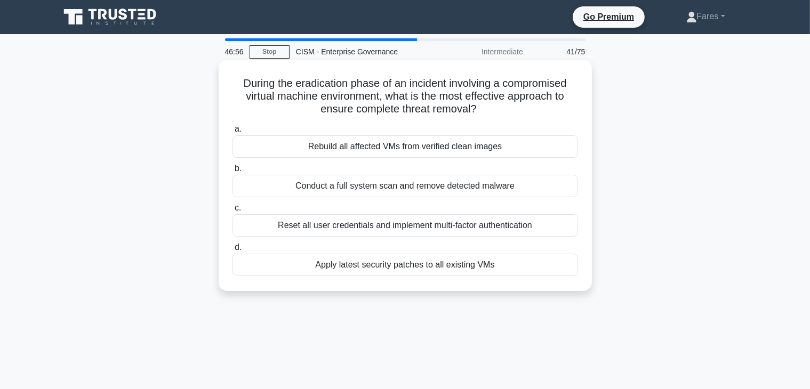
click at [437, 150] on div "Rebuild all affected VMs from verified clean images" at bounding box center [406, 146] width 346 height 22
click at [233, 133] on input "a. Rebuild all affected VMs from verified clean images" at bounding box center [233, 129] width 0 height 7
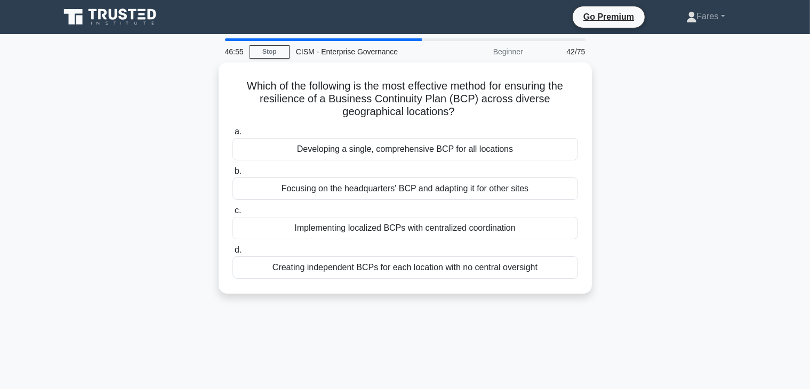
click at [437, 150] on div "Developing a single, comprehensive BCP for all locations" at bounding box center [406, 149] width 346 height 22
click at [233, 135] on input "a. Developing a single, comprehensive BCP for all locations" at bounding box center [233, 132] width 0 height 7
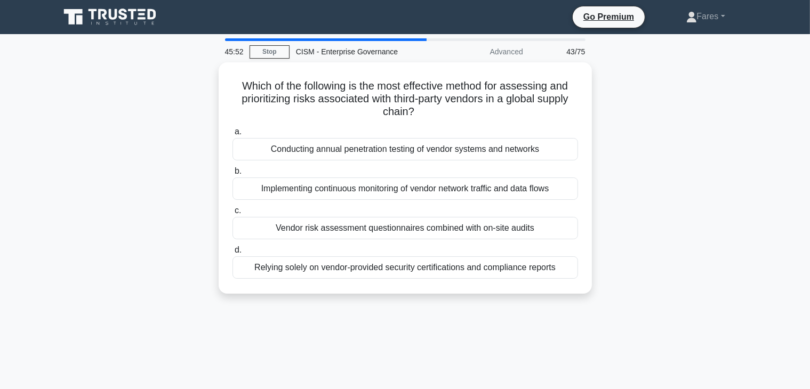
click at [643, 220] on div "Which of the following is the most effective method for assessing and prioritiz…" at bounding box center [405, 184] width 704 height 244
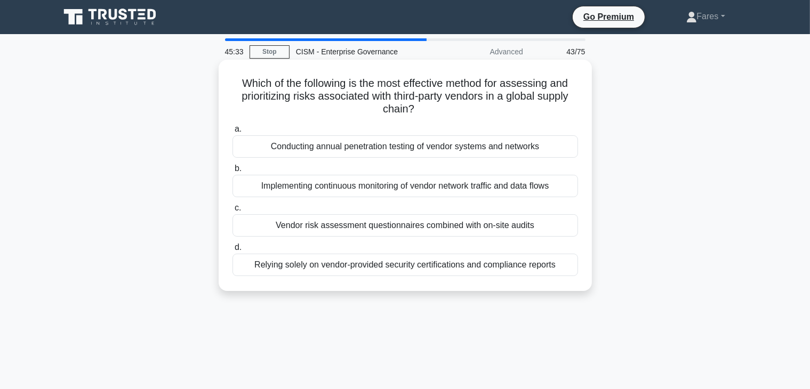
click at [478, 226] on div "Vendor risk assessment questionnaires combined with on-site audits" at bounding box center [406, 225] width 346 height 22
click at [233, 212] on input "c. Vendor risk assessment questionnaires combined with on-site audits" at bounding box center [233, 208] width 0 height 7
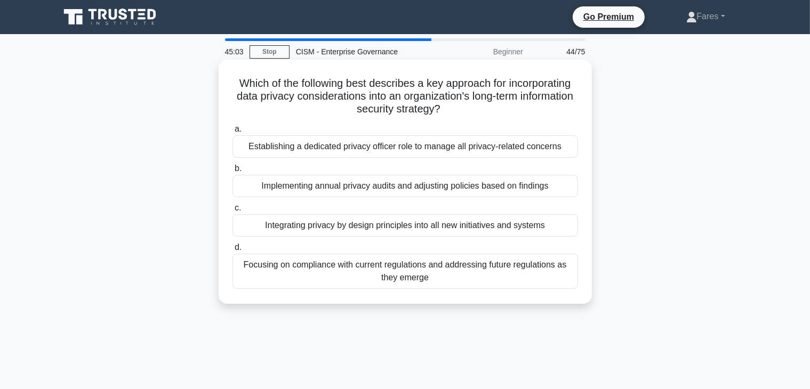
click at [562, 231] on div "Integrating privacy by design principles into all new initiatives and systems" at bounding box center [406, 225] width 346 height 22
click at [233, 212] on input "c. Integrating privacy by design principles into all new initiatives and systems" at bounding box center [233, 208] width 0 height 7
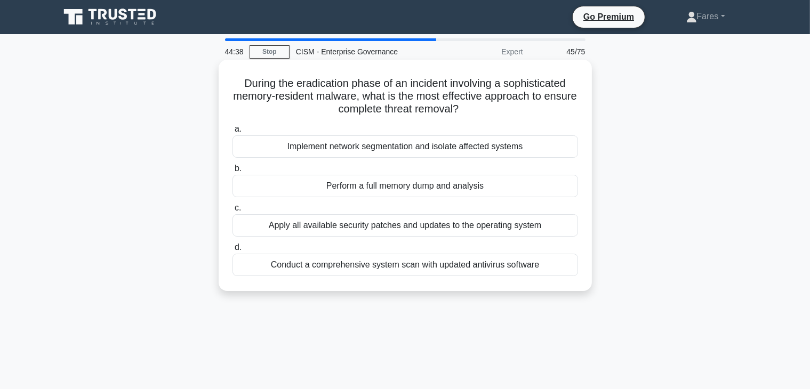
click at [460, 193] on div "Perform a full memory dump and analysis" at bounding box center [406, 186] width 346 height 22
click at [233, 172] on input "b. Perform a full memory dump and analysis" at bounding box center [233, 168] width 0 height 7
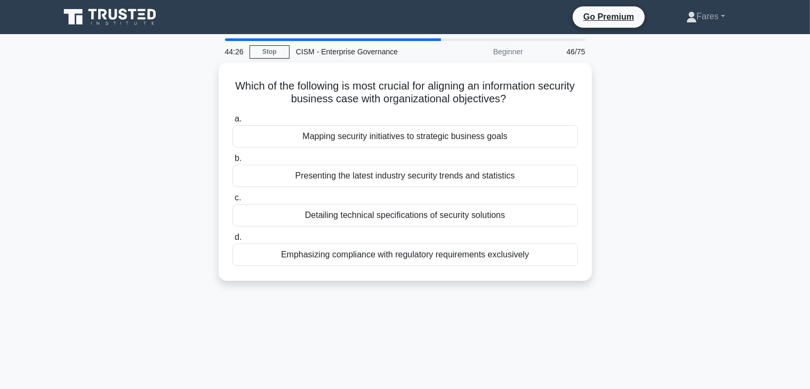
click at [644, 158] on div "Which of the following is most crucial for aligning an information security bus…" at bounding box center [405, 177] width 704 height 231
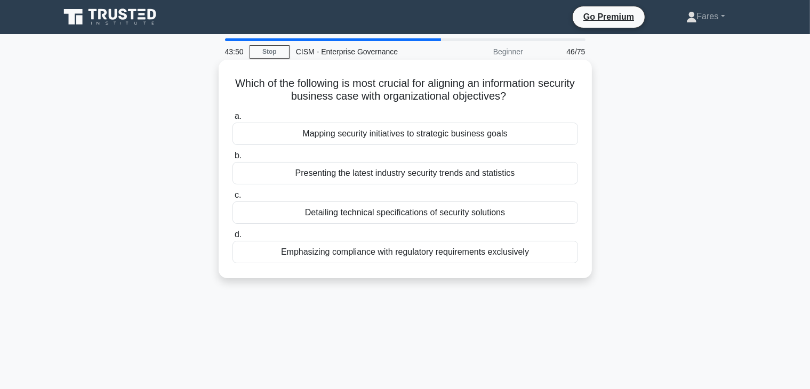
click at [419, 134] on div "Mapping security initiatives to strategic business goals" at bounding box center [406, 134] width 346 height 22
click at [233, 120] on input "a. Mapping security initiatives to strategic business goals" at bounding box center [233, 116] width 0 height 7
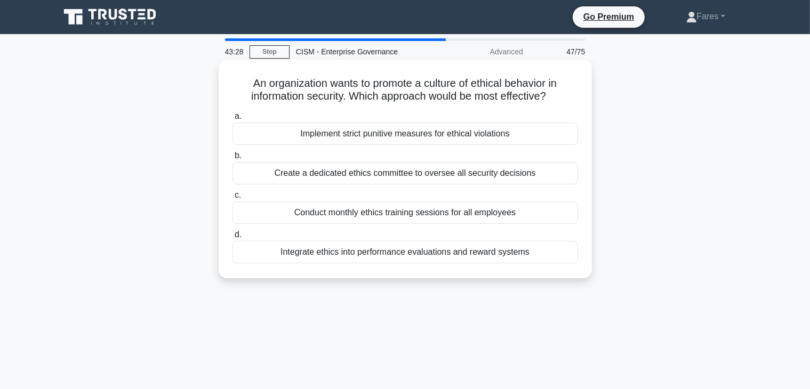
click at [416, 256] on div "Integrate ethics into performance evaluations and reward systems" at bounding box center [406, 252] width 346 height 22
click at [233, 238] on input "d. Integrate ethics into performance evaluations and reward systems" at bounding box center [233, 234] width 0 height 7
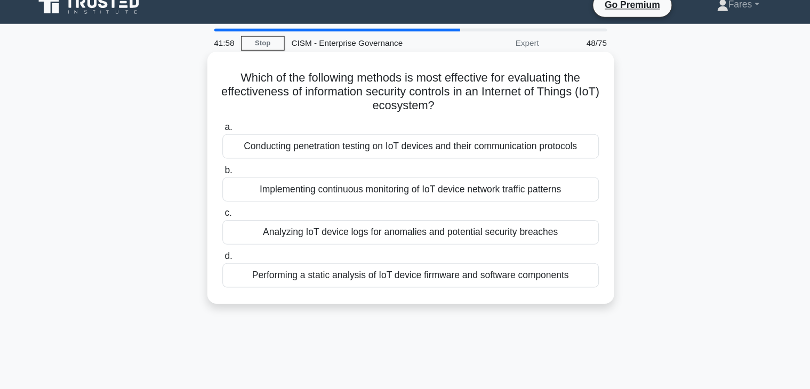
click at [347, 151] on div "Conducting penetration testing on IoT devices and their communication protocols" at bounding box center [406, 146] width 346 height 22
click at [233, 133] on input "a. Conducting penetration testing on IoT devices and their communication protoc…" at bounding box center [233, 129] width 0 height 7
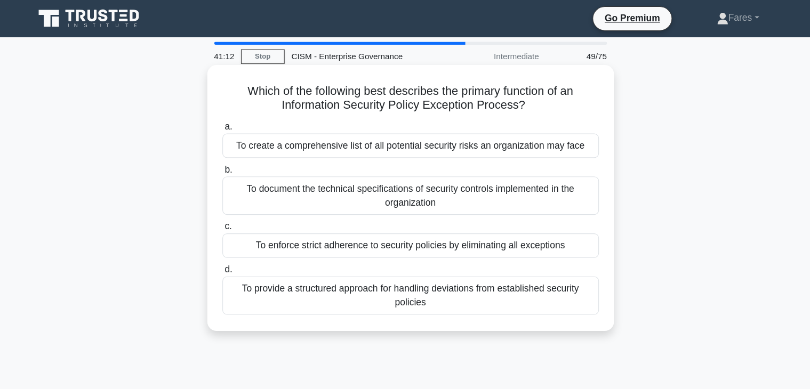
click at [475, 297] on div "Which of the following best describes the primary function of an Information Se…" at bounding box center [405, 182] width 365 height 236
click at [482, 283] on div "To provide a structured approach for handling deviations from established secur…" at bounding box center [406, 271] width 346 height 35
click at [233, 251] on input "d. To provide a structured approach for handling deviations from established se…" at bounding box center [233, 247] width 0 height 7
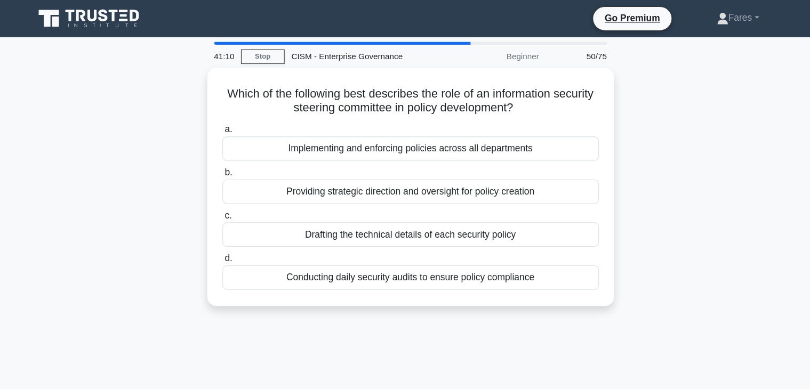
click at [465, 290] on div "Which of the following best describes the role of an information security steer…" at bounding box center [405, 177] width 704 height 231
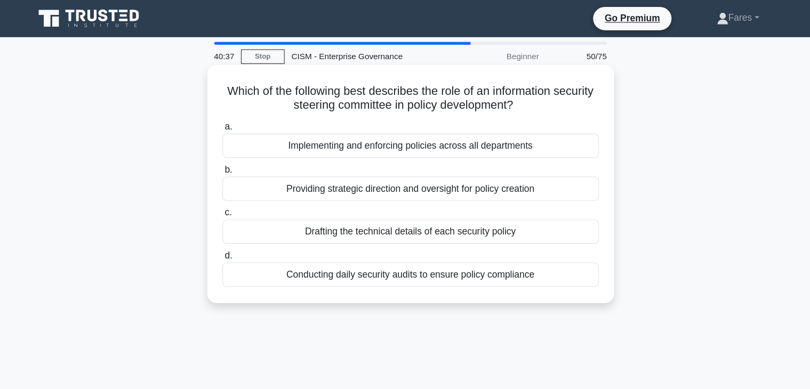
click at [483, 177] on div "Providing strategic direction and oversight for policy creation" at bounding box center [406, 173] width 346 height 22
click at [233, 159] on input "b. Providing strategic direction and oversight for policy creation" at bounding box center [233, 156] width 0 height 7
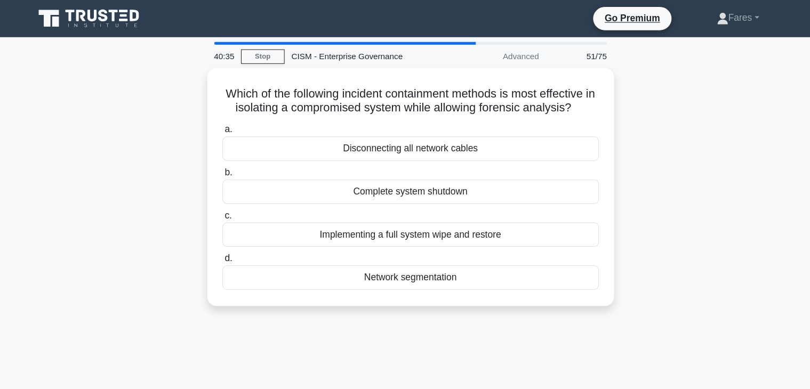
click at [652, 191] on div "Which of the following incident containment methods is most effective in isolat…" at bounding box center [405, 177] width 704 height 231
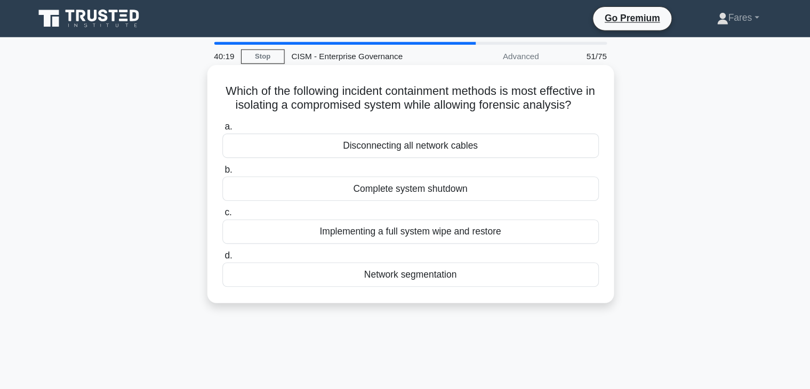
click at [420, 256] on div "Network segmentation" at bounding box center [406, 252] width 346 height 22
click at [233, 238] on input "d. Network segmentation" at bounding box center [233, 234] width 0 height 7
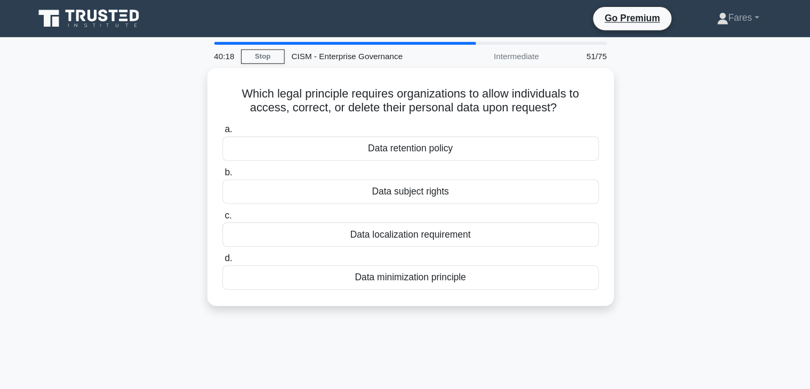
click at [420, 256] on div "Data minimization principle" at bounding box center [406, 255] width 346 height 22
click at [233, 241] on input "d. Data minimization principle" at bounding box center [233, 237] width 0 height 7
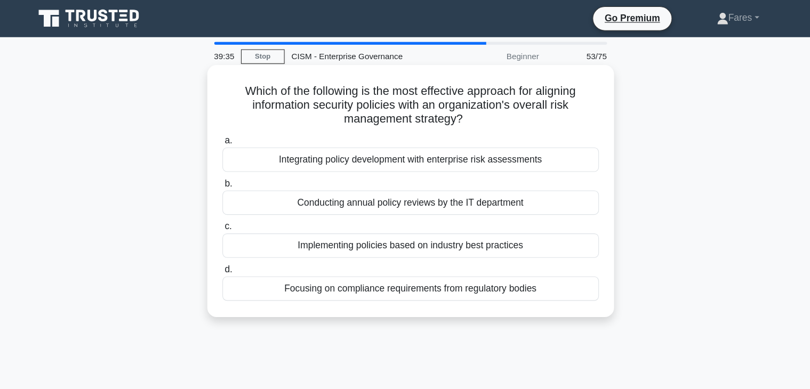
click at [452, 148] on div "Integrating policy development with enterprise risk assessments" at bounding box center [406, 146] width 346 height 22
click at [233, 133] on input "a. Integrating policy development with enterprise risk assessments" at bounding box center [233, 129] width 0 height 7
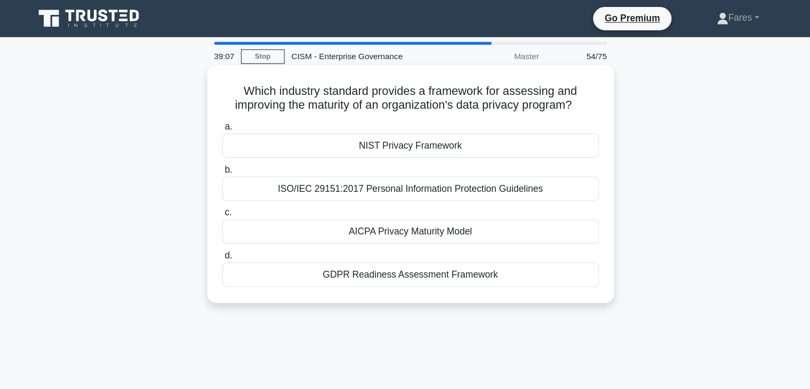
click at [529, 209] on div "AICPA Privacy Maturity Model" at bounding box center [406, 213] width 346 height 22
click at [233, 199] on input "c. AICPA Privacy Maturity Model" at bounding box center [233, 195] width 0 height 7
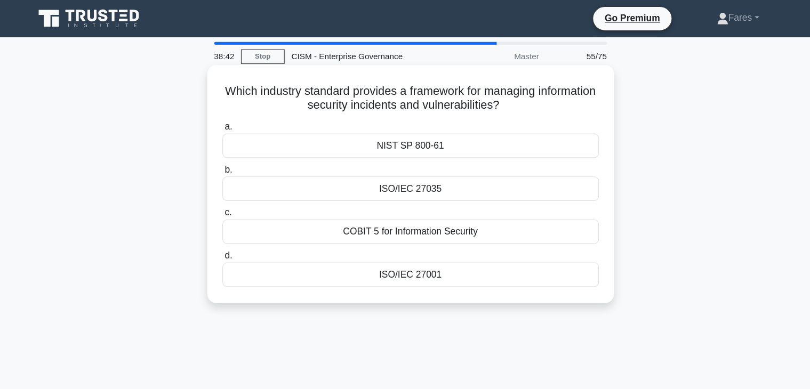
click at [412, 178] on div "ISO/IEC 27035" at bounding box center [406, 173] width 346 height 22
click at [233, 159] on input "b. ISO/IEC 27035" at bounding box center [233, 156] width 0 height 7
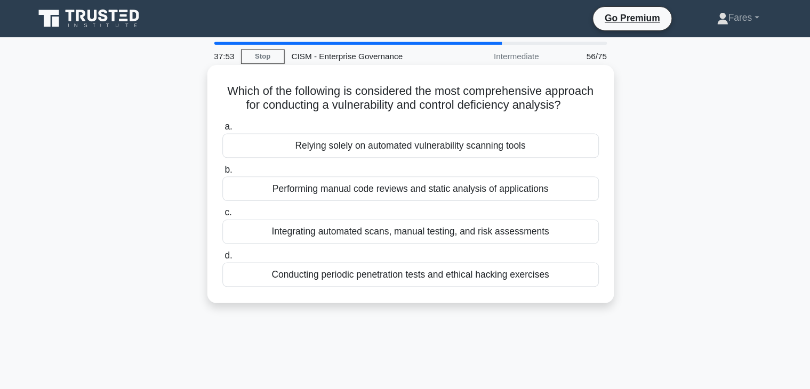
click at [487, 257] on div "Conducting periodic penetration tests and ethical hacking exercises" at bounding box center [406, 252] width 346 height 22
click at [233, 238] on input "d. Conducting periodic penetration tests and ethical hacking exercises" at bounding box center [233, 234] width 0 height 7
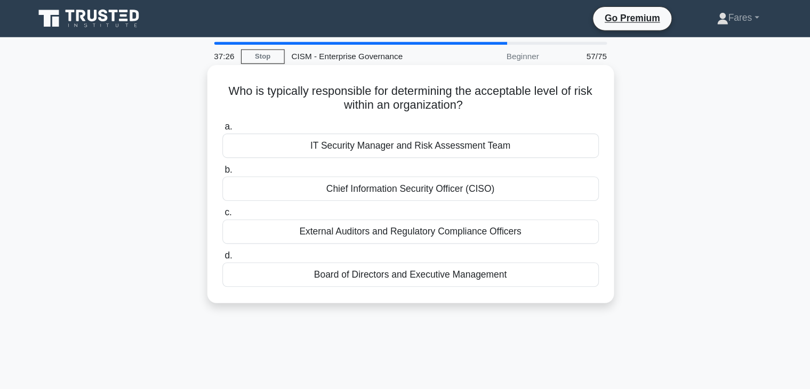
click at [491, 255] on div "Board of Directors and Executive Management" at bounding box center [406, 252] width 346 height 22
click at [233, 238] on input "d. Board of Directors and Executive Management" at bounding box center [233, 234] width 0 height 7
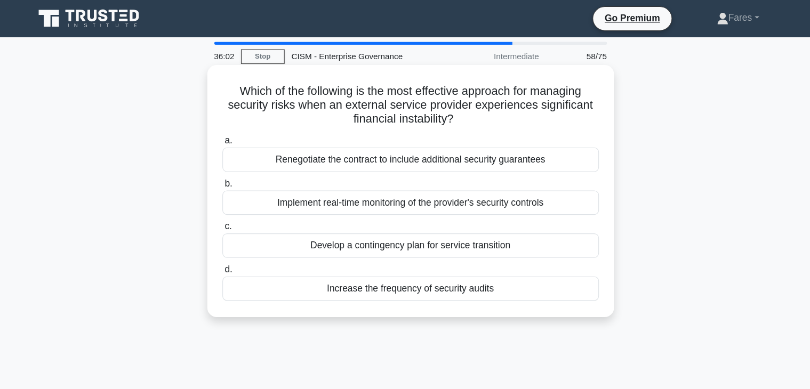
click at [481, 193] on div "Implement real-time monitoring of the provider's security controls" at bounding box center [406, 186] width 346 height 22
click at [233, 172] on input "b. Implement real-time monitoring of the provider's security controls" at bounding box center [233, 168] width 0 height 7
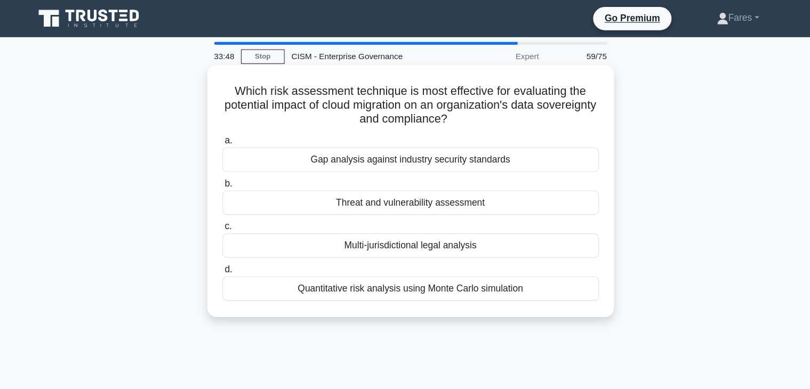
click at [406, 147] on div "Gap analysis against industry security standards" at bounding box center [406, 146] width 346 height 22
click at [233, 133] on input "a. Gap analysis against industry security standards" at bounding box center [233, 129] width 0 height 7
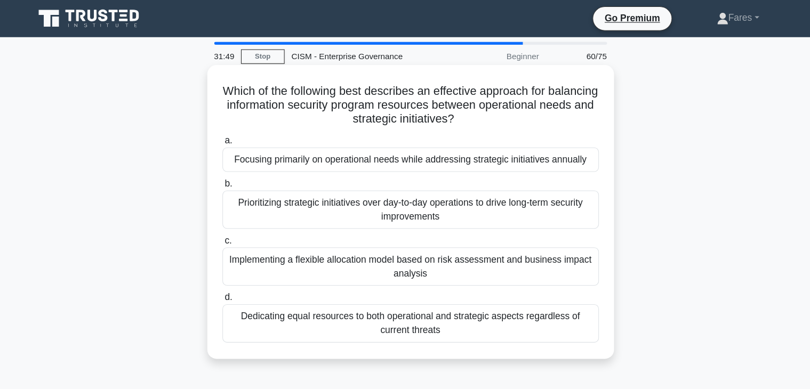
click at [402, 196] on div "Prioritizing strategic initiatives over day-to-day operations to drive long-ter…" at bounding box center [406, 192] width 346 height 35
click at [233, 172] on input "b. Prioritizing strategic initiatives over day-to-day operations to drive long-…" at bounding box center [233, 168] width 0 height 7
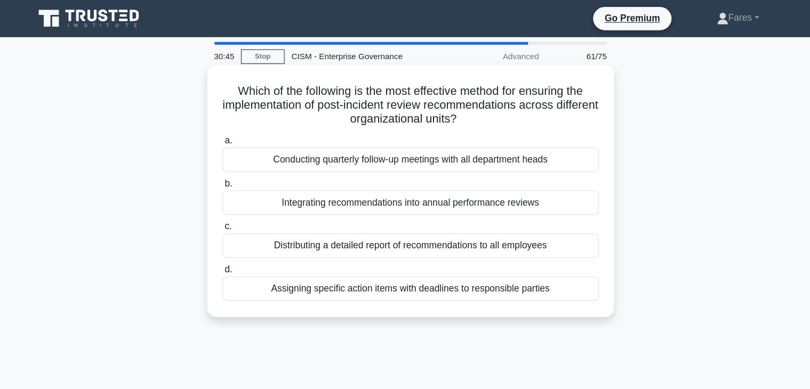
drag, startPoint x: 444, startPoint y: 258, endPoint x: 368, endPoint y: 270, distance: 76.7
click at [368, 270] on div "Assigning specific action items with deadlines to responsible parties" at bounding box center [406, 265] width 346 height 22
click at [539, 268] on div "Assigning specific action items with deadlines to responsible parties" at bounding box center [406, 265] width 346 height 22
click at [233, 251] on input "d. Assigning specific action items with deadlines to responsible parties" at bounding box center [233, 247] width 0 height 7
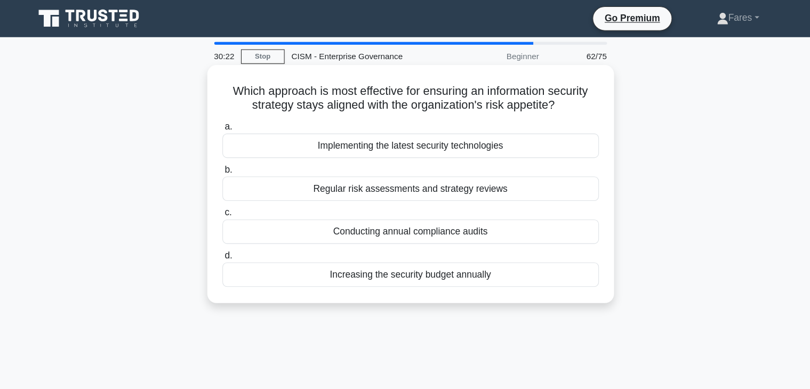
click at [439, 174] on div "Regular risk assessments and strategy reviews" at bounding box center [406, 173] width 346 height 22
click at [233, 159] on input "b. Regular risk assessments and strategy reviews" at bounding box center [233, 156] width 0 height 7
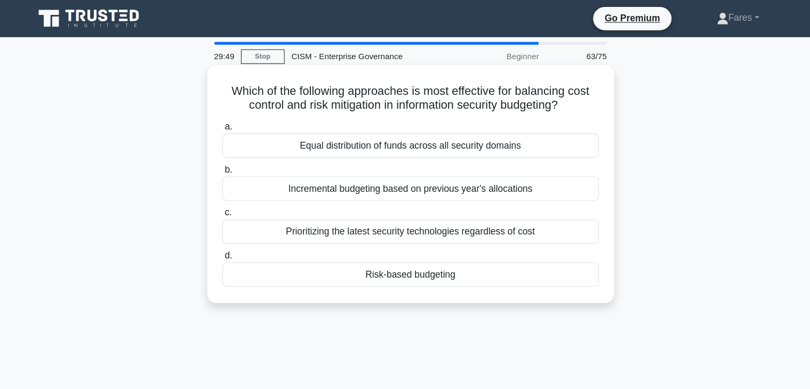
click at [446, 257] on div "Risk-based budgeting" at bounding box center [406, 252] width 346 height 22
click at [233, 238] on input "d. Risk-based budgeting" at bounding box center [233, 234] width 0 height 7
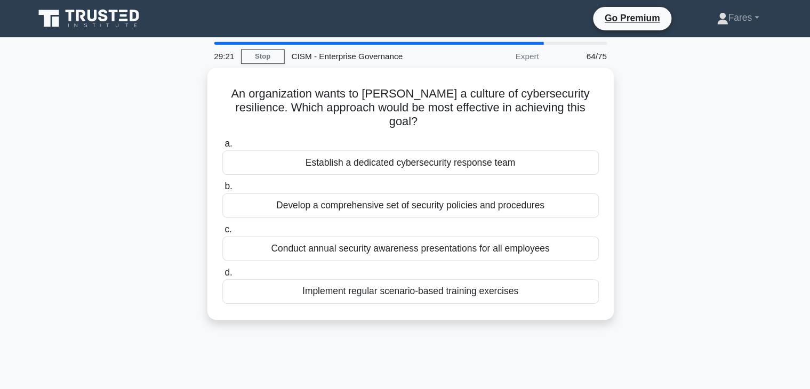
click at [649, 226] on div "An organization wants to foster a culture of cybersecurity resilience. Which ap…" at bounding box center [405, 184] width 704 height 244
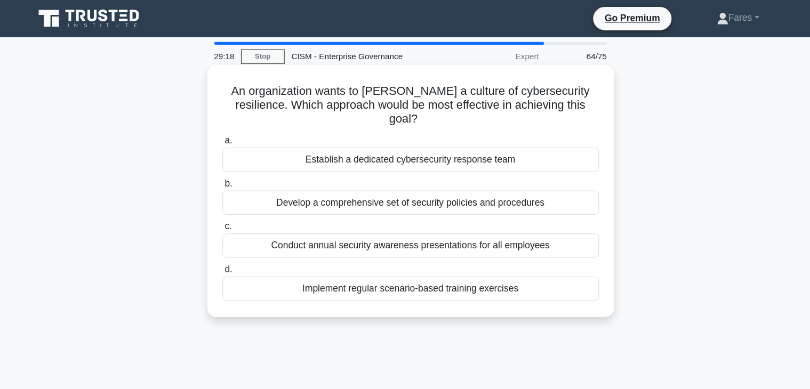
click at [428, 254] on div "Implement regular scenario-based training exercises" at bounding box center [406, 265] width 346 height 22
click at [233, 251] on input "d. Implement regular scenario-based training exercises" at bounding box center [233, 247] width 0 height 7
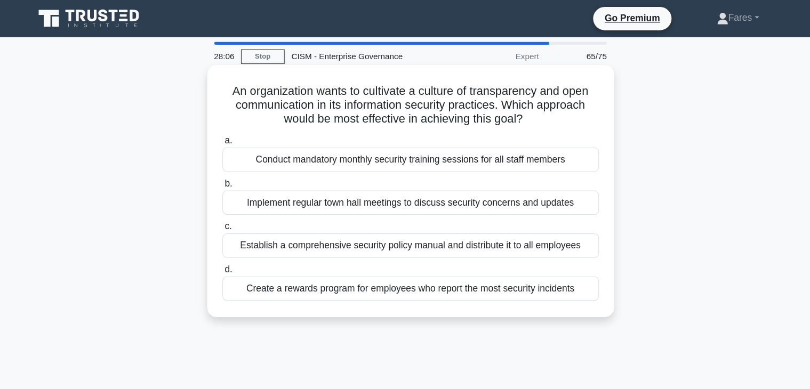
click at [490, 191] on div "Implement regular town hall meetings to discuss security concerns and updates" at bounding box center [406, 186] width 346 height 22
click at [233, 172] on input "b. Implement regular town hall meetings to discuss security concerns and updates" at bounding box center [233, 168] width 0 height 7
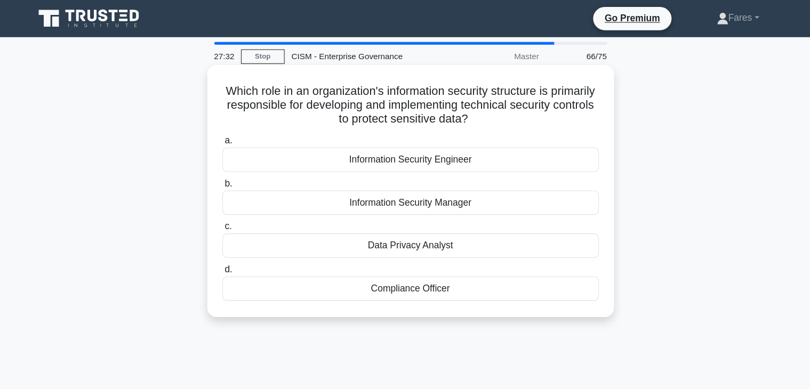
click at [410, 150] on div "Information Security Engineer" at bounding box center [406, 146] width 346 height 22
click at [233, 133] on input "a. Information Security Engineer" at bounding box center [233, 129] width 0 height 7
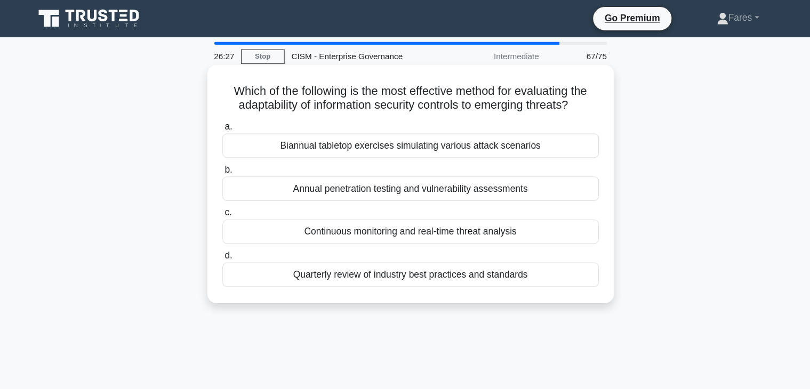
click at [453, 217] on div "Continuous monitoring and real-time threat analysis" at bounding box center [406, 213] width 346 height 22
click at [233, 199] on input "c. Continuous monitoring and real-time threat analysis" at bounding box center [233, 195] width 0 height 7
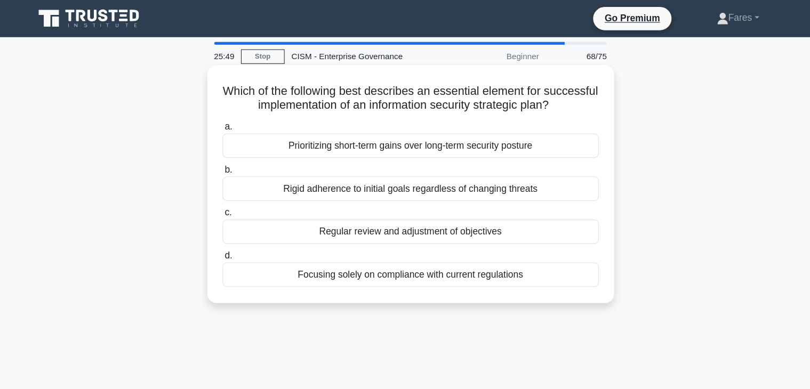
click at [397, 213] on div "Regular review and adjustment of objectives" at bounding box center [406, 213] width 346 height 22
click at [233, 199] on input "c. Regular review and adjustment of objectives" at bounding box center [233, 195] width 0 height 7
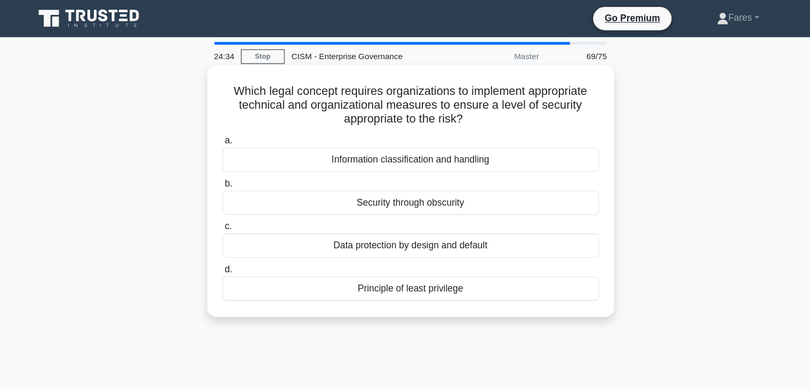
click at [426, 145] on div "Information classification and handling" at bounding box center [406, 146] width 346 height 22
click at [233, 133] on input "a. Information classification and handling" at bounding box center [233, 129] width 0 height 7
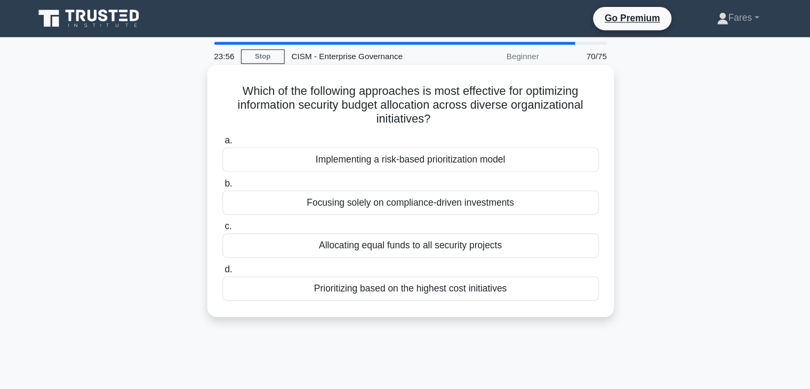
click at [427, 140] on div "Implementing a risk-based prioritization model" at bounding box center [406, 146] width 346 height 22
click at [233, 133] on input "a. Implementing a risk-based prioritization model" at bounding box center [233, 129] width 0 height 7
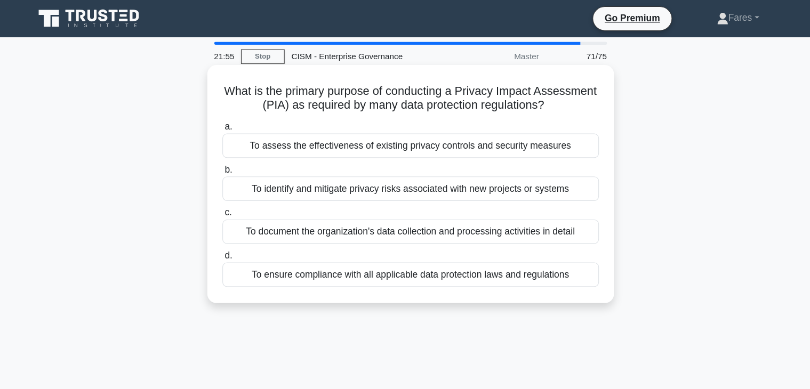
click at [429, 133] on div "To assess the effectiveness of existing privacy controls and security measures" at bounding box center [406, 134] width 346 height 22
click at [233, 120] on input "a. To assess the effectiveness of existing privacy controls and security measur…" at bounding box center [233, 116] width 0 height 7
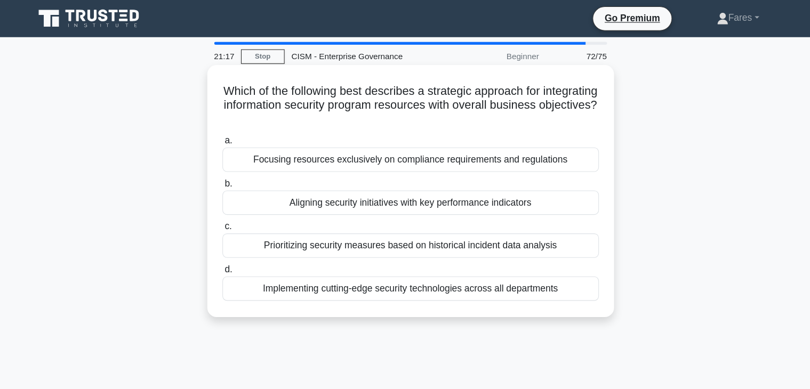
click at [447, 190] on div "Aligning security initiatives with key performance indicators" at bounding box center [406, 186] width 346 height 22
click at [233, 172] on input "b. Aligning security initiatives with key performance indicators" at bounding box center [233, 168] width 0 height 7
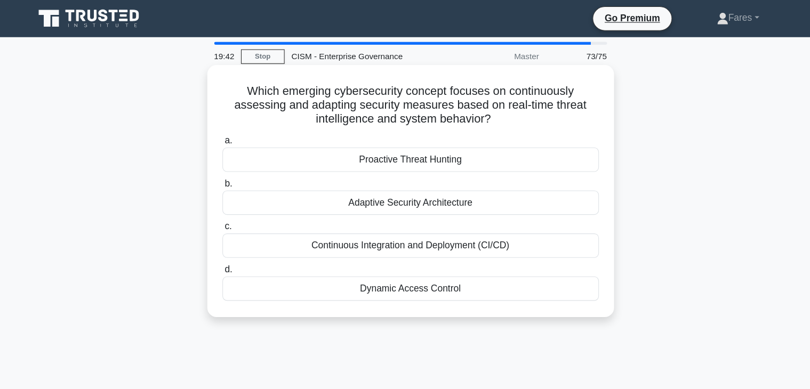
click at [481, 227] on div "Continuous Integration and Deployment (CI/CD)" at bounding box center [406, 225] width 346 height 22
click at [233, 212] on input "c. Continuous Integration and Deployment (CI/CD)" at bounding box center [233, 208] width 0 height 7
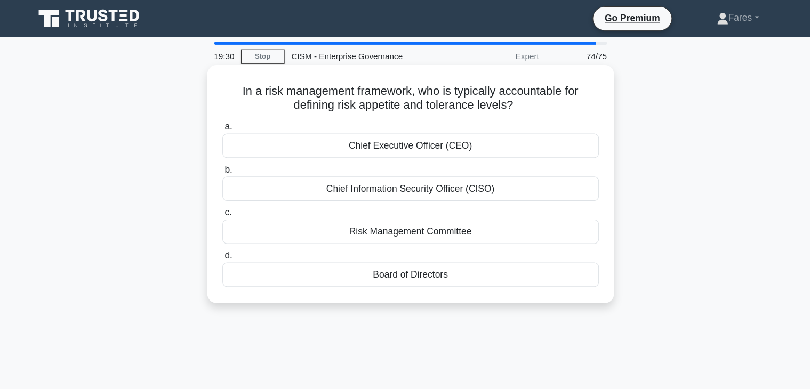
click at [433, 259] on div "Board of Directors" at bounding box center [406, 252] width 346 height 22
click at [233, 238] on input "d. Board of Directors" at bounding box center [233, 234] width 0 height 7
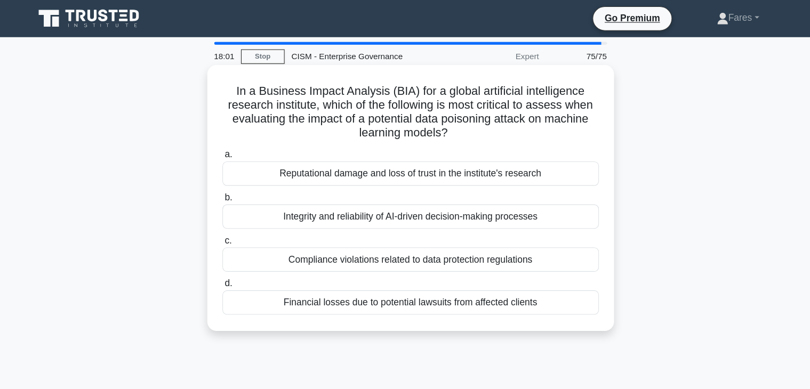
click at [505, 203] on div "Integrity and reliability of AI-driven decision-making processes" at bounding box center [406, 199] width 346 height 22
click at [233, 185] on input "b. Integrity and reliability of AI-driven decision-making processes" at bounding box center [233, 181] width 0 height 7
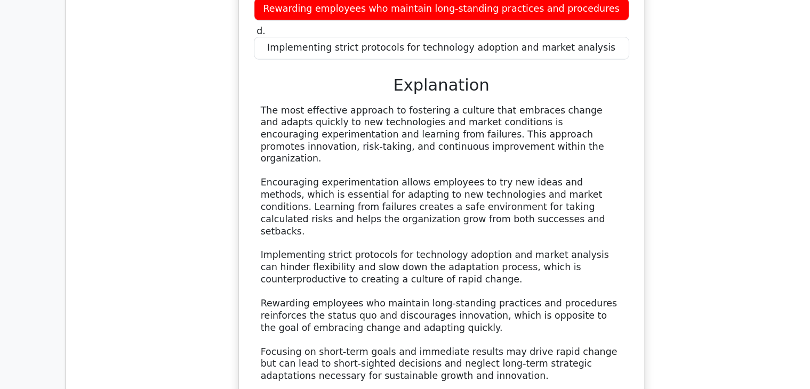
scroll to position [1130, 0]
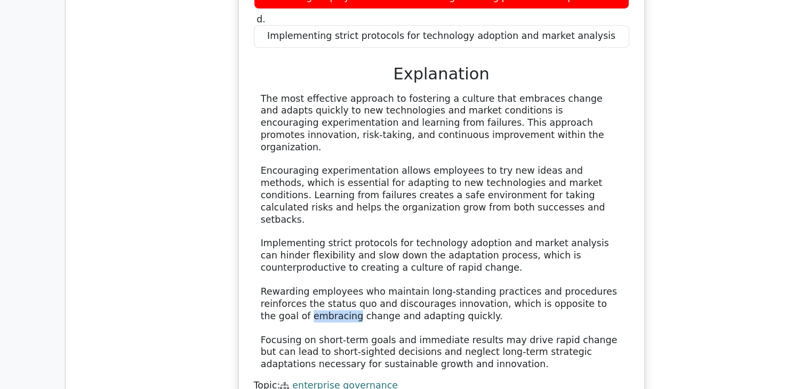
drag, startPoint x: 525, startPoint y: 249, endPoint x: 567, endPoint y: 249, distance: 42.7
click at [567, 249] on div "The most effective approach to fostering a culture that embraces change and ada…" at bounding box center [405, 244] width 332 height 255
drag, startPoint x: 567, startPoint y: 249, endPoint x: 556, endPoint y: 238, distance: 15.5
click at [556, 238] on div "The most effective approach to fostering a culture that embraces change and ada…" at bounding box center [405, 244] width 332 height 255
drag, startPoint x: 565, startPoint y: 246, endPoint x: 521, endPoint y: 245, distance: 44.3
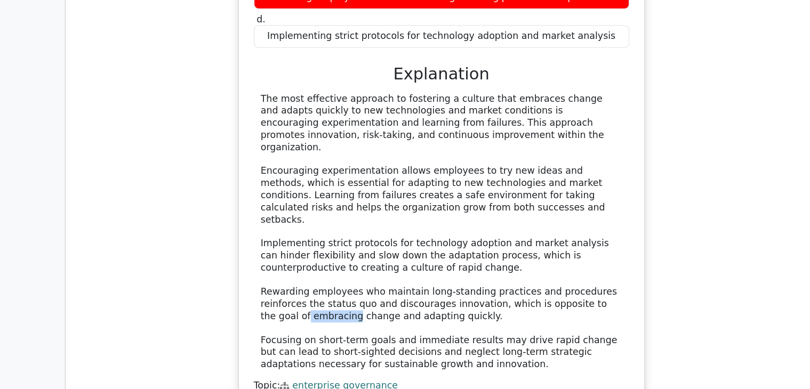
click at [521, 245] on div "The most effective approach to fostering a culture that embraces change and ada…" at bounding box center [405, 244] width 332 height 255
click at [564, 256] on div "The most effective approach to fostering a culture that embraces change and ada…" at bounding box center [405, 244] width 332 height 255
drag, startPoint x: 524, startPoint y: 248, endPoint x: 569, endPoint y: 246, distance: 44.9
click at [569, 246] on div "The most effective approach to fostering a culture that embraces change and ada…" at bounding box center [405, 244] width 332 height 255
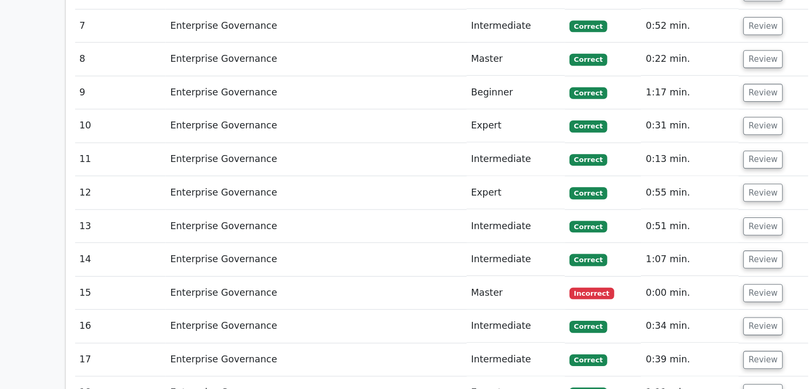
scroll to position [1721, 0]
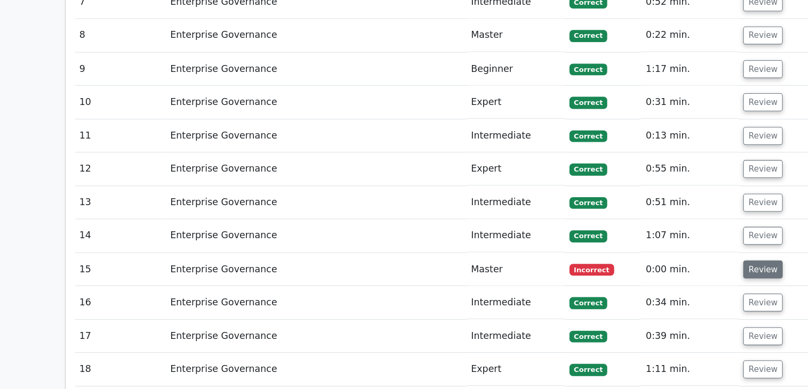
click at [703, 271] on button "Review" at bounding box center [700, 279] width 36 height 17
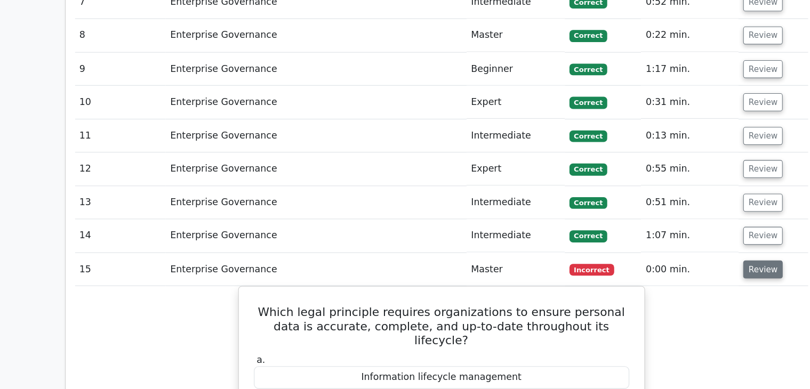
click at [702, 271] on button "Review" at bounding box center [700, 279] width 36 height 17
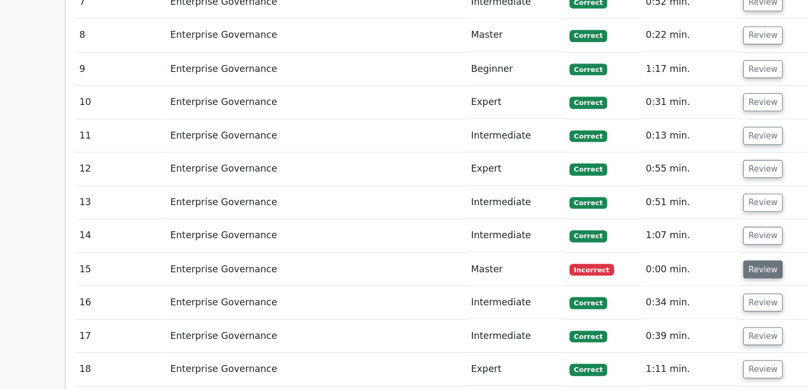
click at [702, 271] on button "Review" at bounding box center [700, 279] width 36 height 17
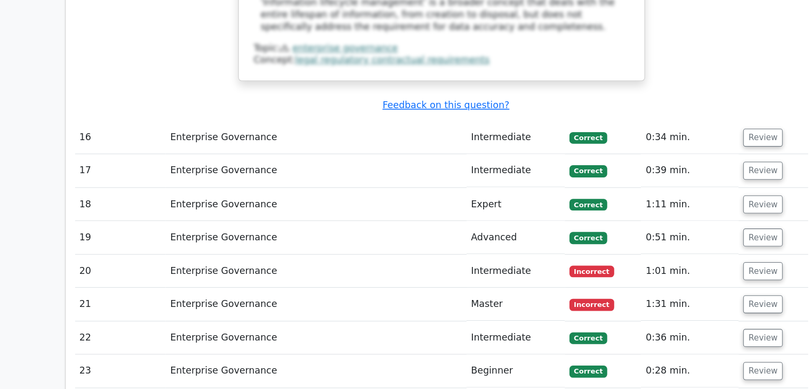
scroll to position [2432, 0]
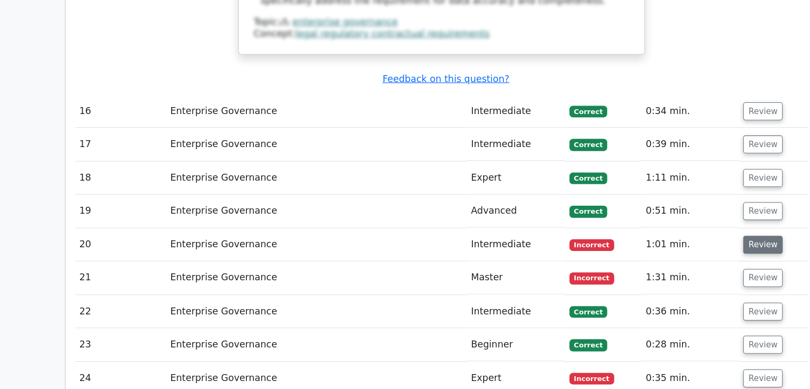
click at [701, 248] on button "Review" at bounding box center [700, 256] width 36 height 17
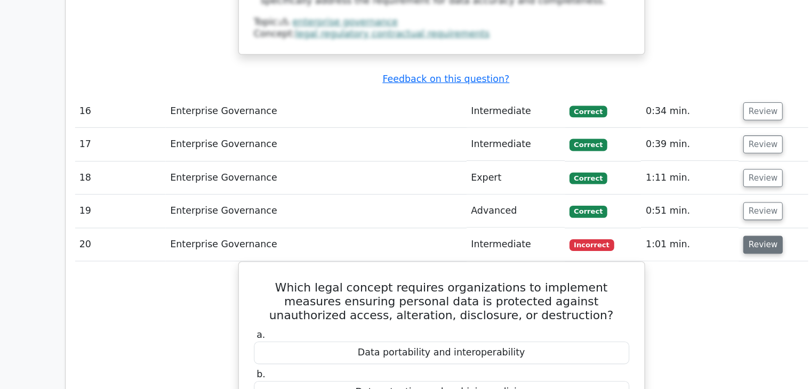
click at [703, 248] on button "Review" at bounding box center [700, 256] width 36 height 17
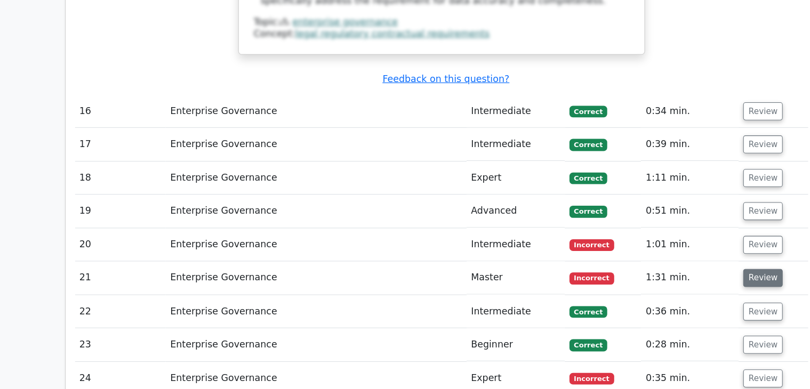
click at [700, 278] on button "Review" at bounding box center [700, 286] width 36 height 17
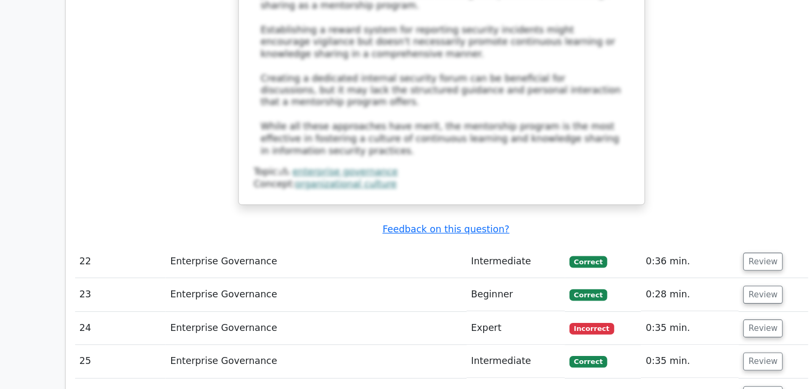
scroll to position [3292, 0]
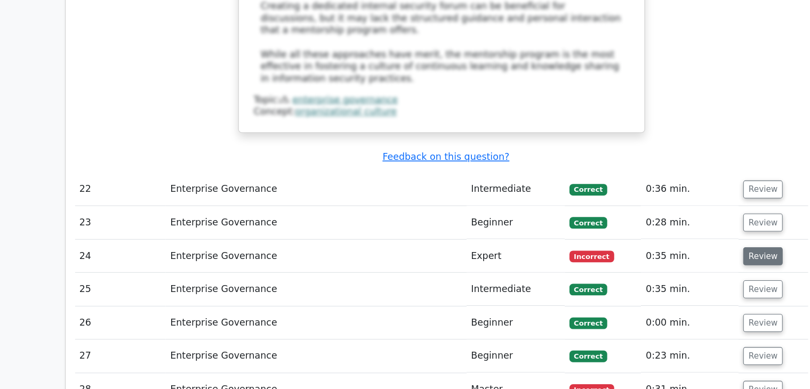
click at [695, 259] on button "Review" at bounding box center [700, 267] width 36 height 17
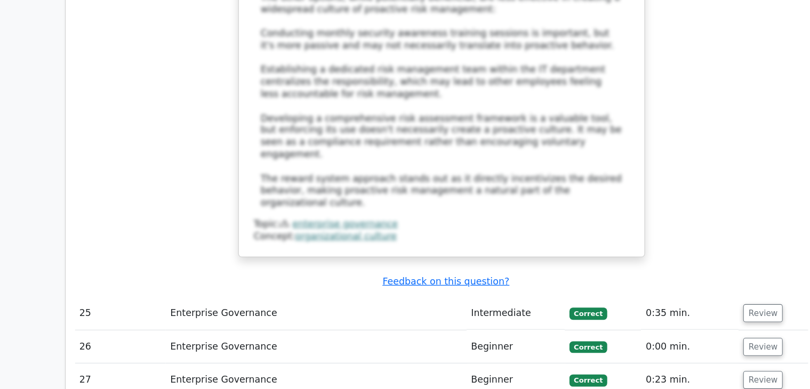
scroll to position [3955, 0]
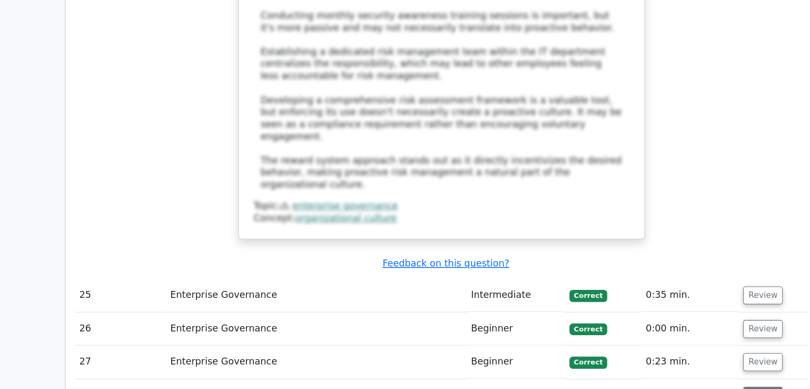
click at [700, 387] on button "Review" at bounding box center [700, 395] width 36 height 17
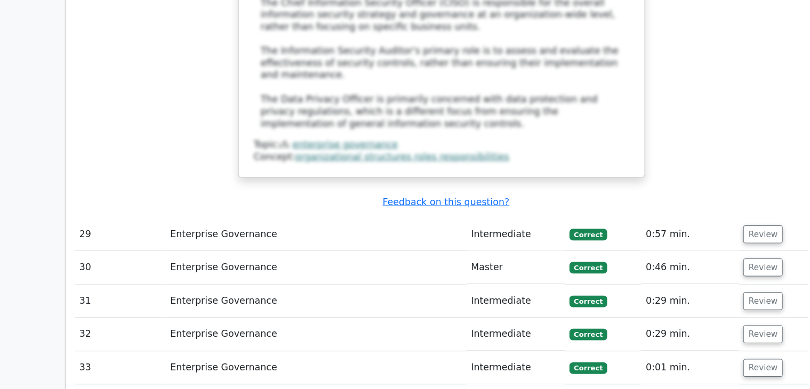
scroll to position [4766, 0]
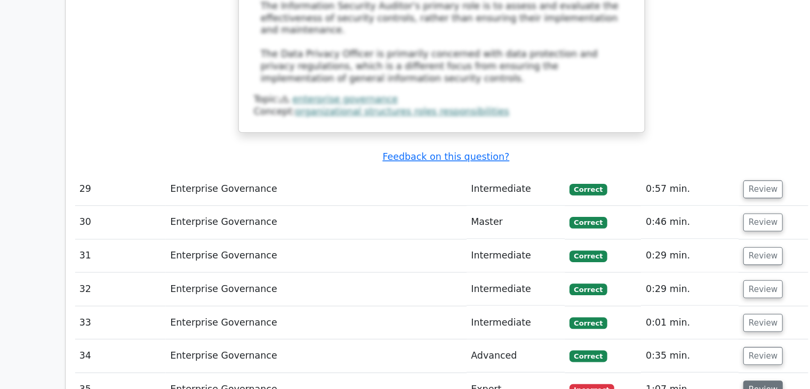
click at [698, 381] on button "Review" at bounding box center [700, 389] width 36 height 17
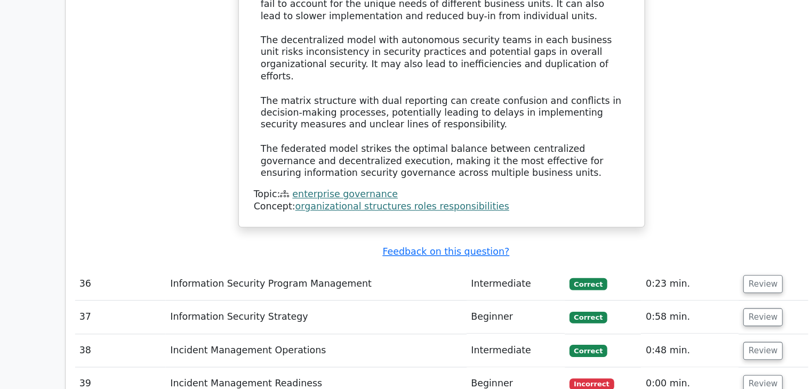
scroll to position [5549, 0]
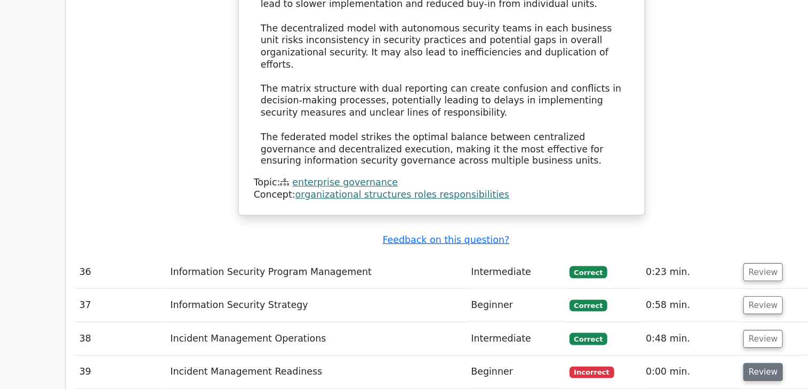
click at [694, 365] on button "Review" at bounding box center [700, 373] width 36 height 17
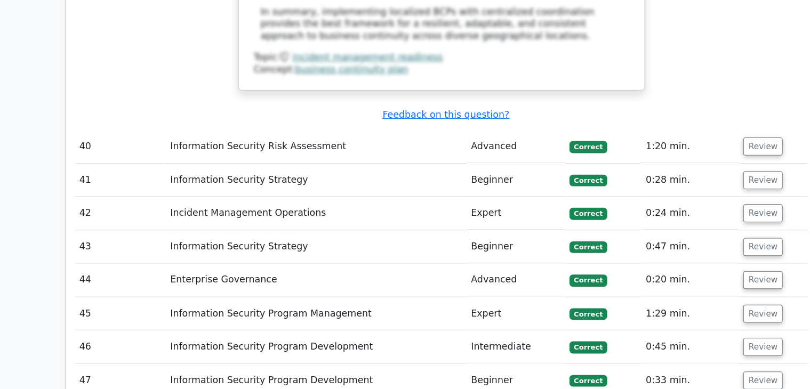
scroll to position [6477, 0]
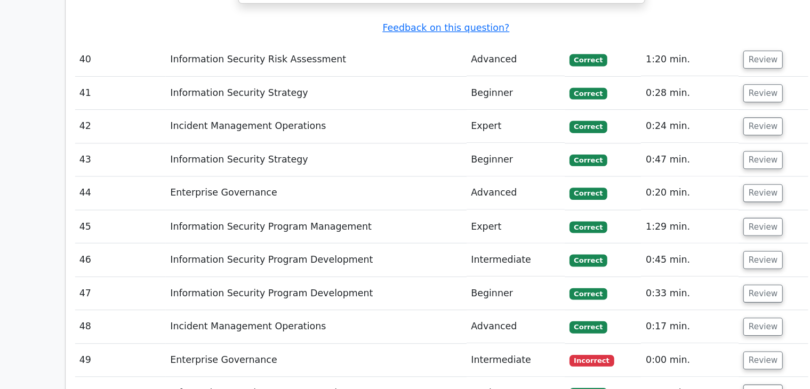
scroll to position [6578, 0]
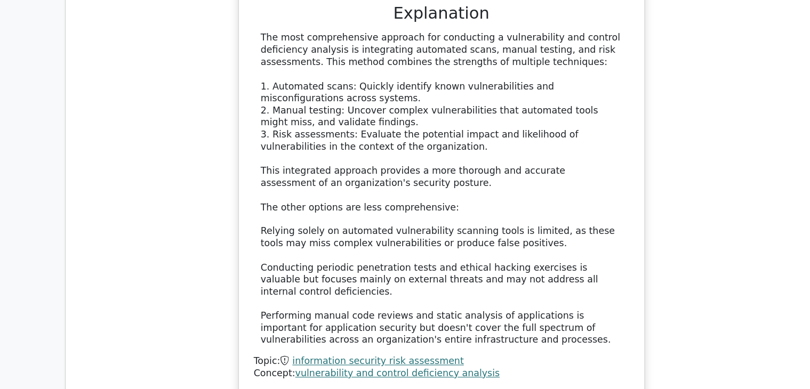
scroll to position [7251, 0]
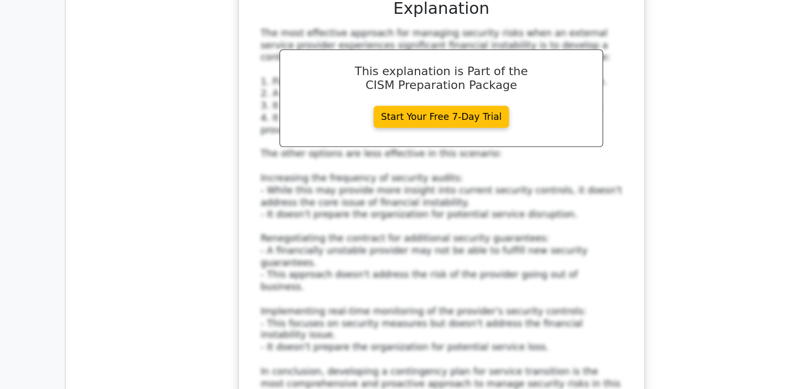
scroll to position [7931, 0]
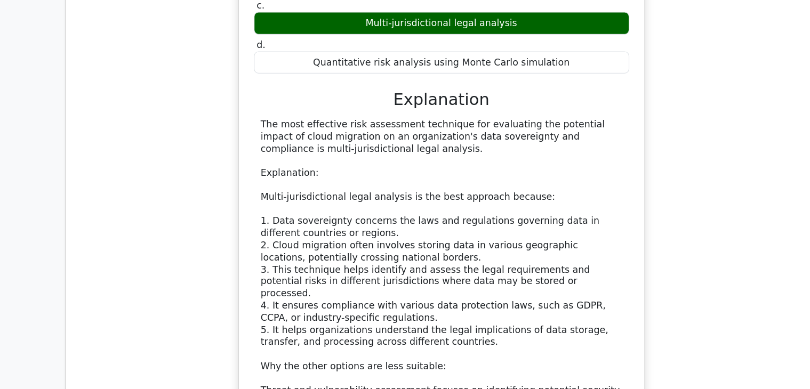
scroll to position [8639, 0]
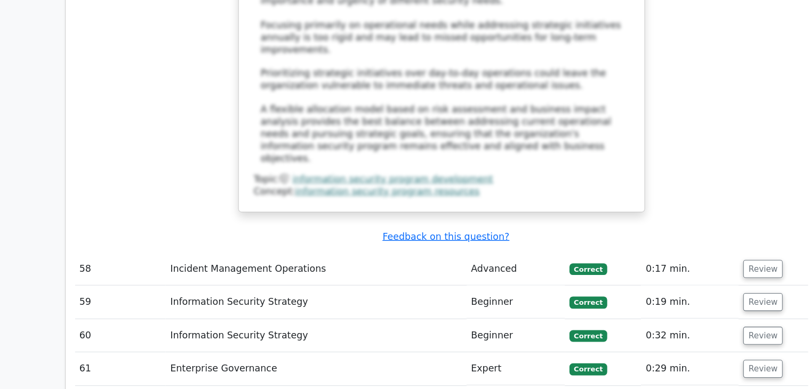
scroll to position [9638, 0]
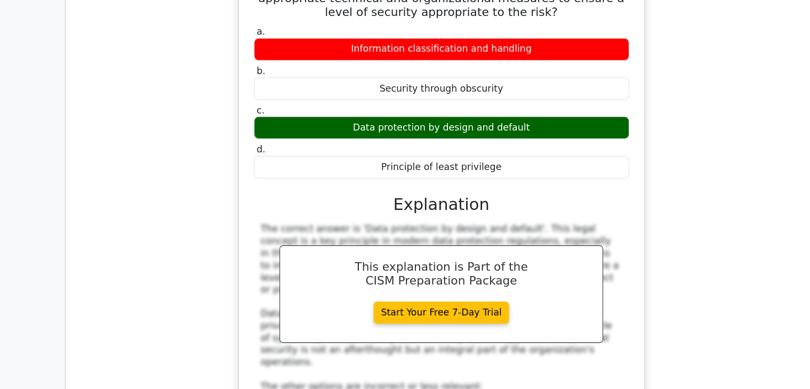
scroll to position [10211, 0]
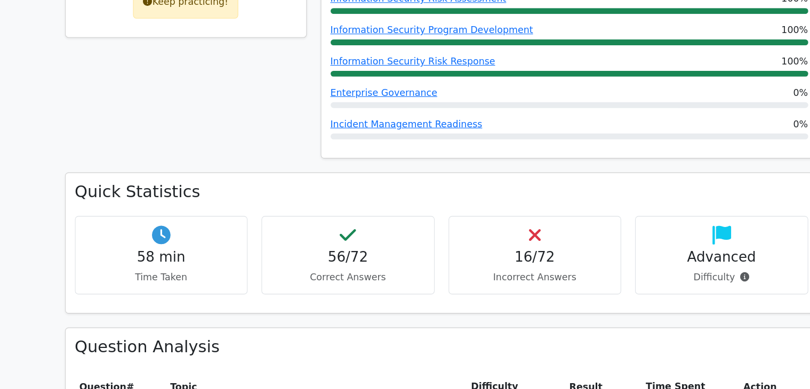
scroll to position [581, 0]
